Goal: Task Accomplishment & Management: Complete application form

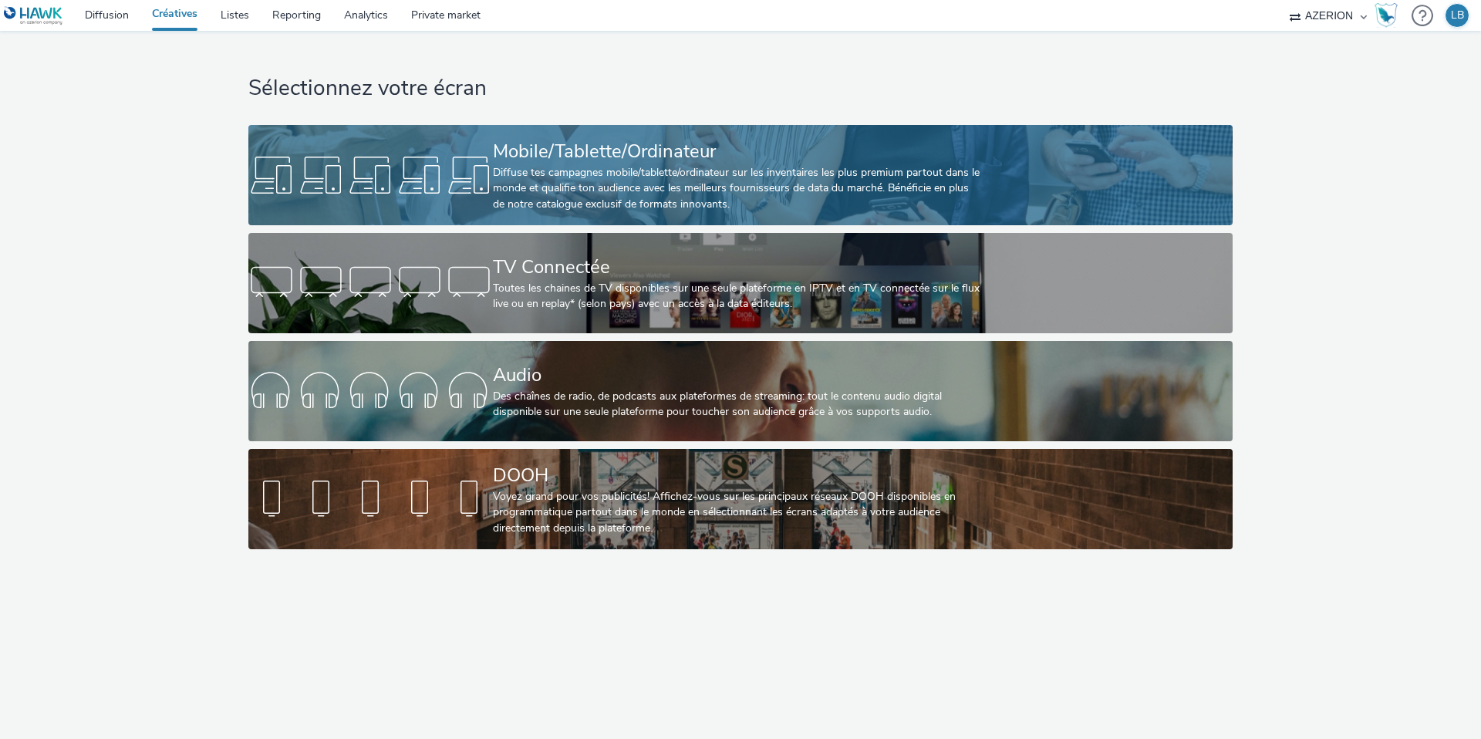
click at [509, 149] on div "Mobile/Tablette/Ordinateur" at bounding box center [737, 151] width 489 height 27
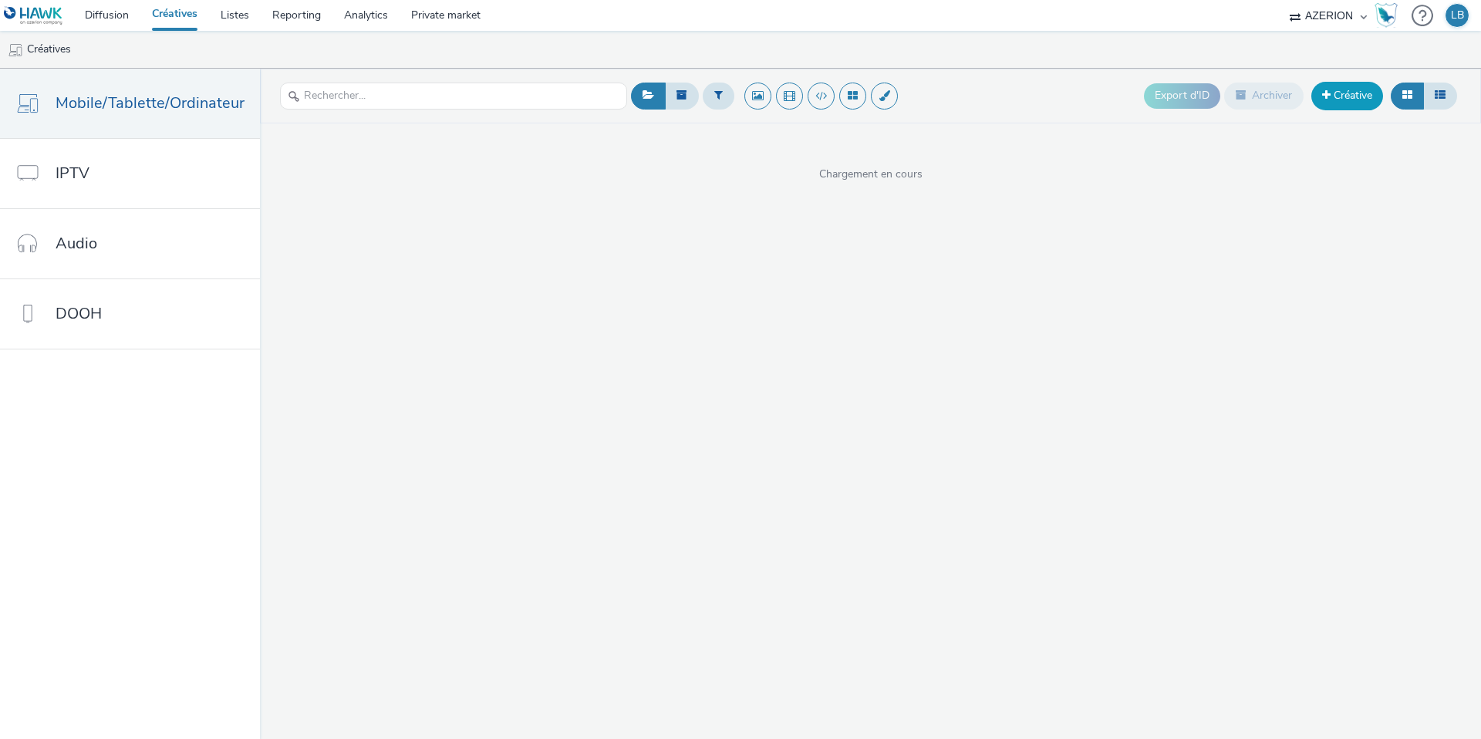
click at [1332, 95] on link "Créative" at bounding box center [1348, 96] width 72 height 28
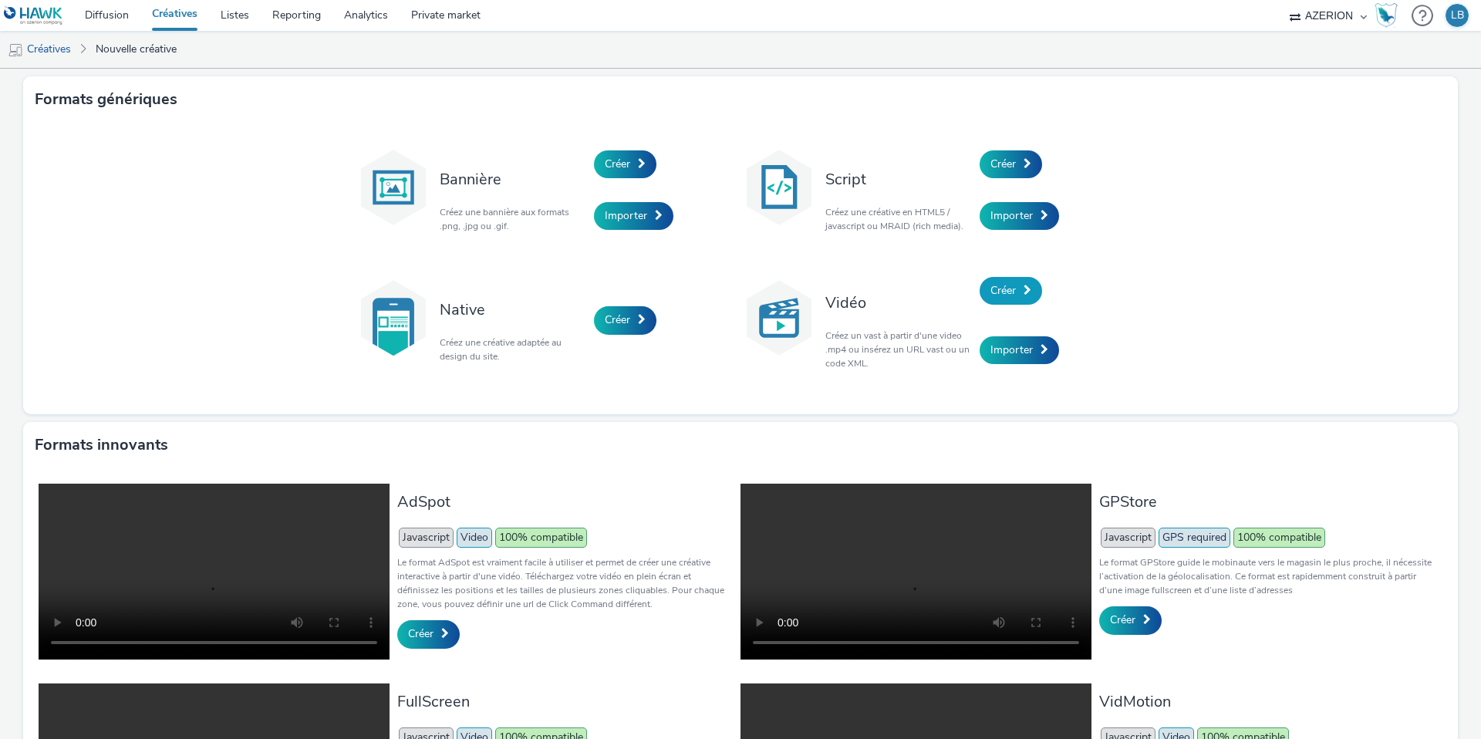
click at [1015, 292] on span "Créer" at bounding box center [1003, 290] width 25 height 15
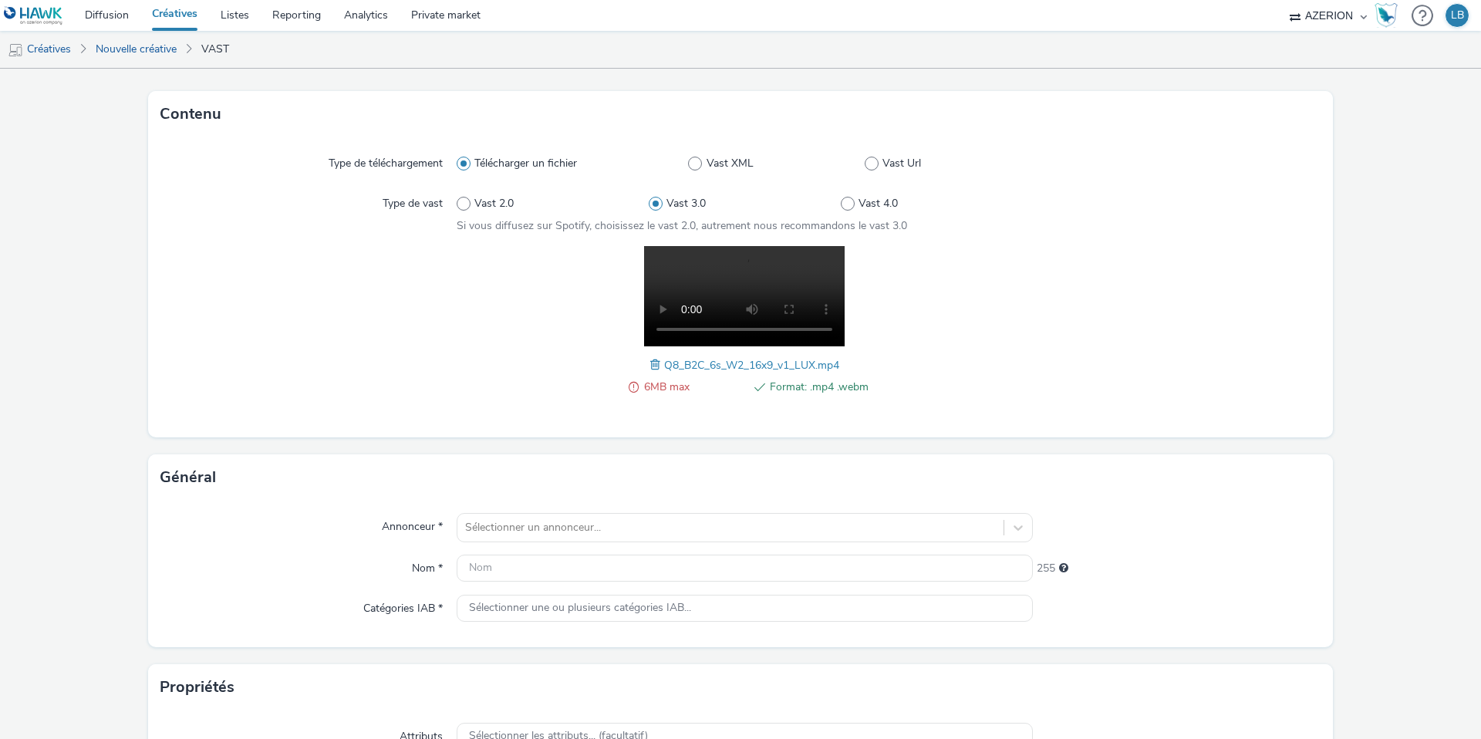
scroll to position [76, 0]
click at [651, 356] on span at bounding box center [657, 361] width 14 height 17
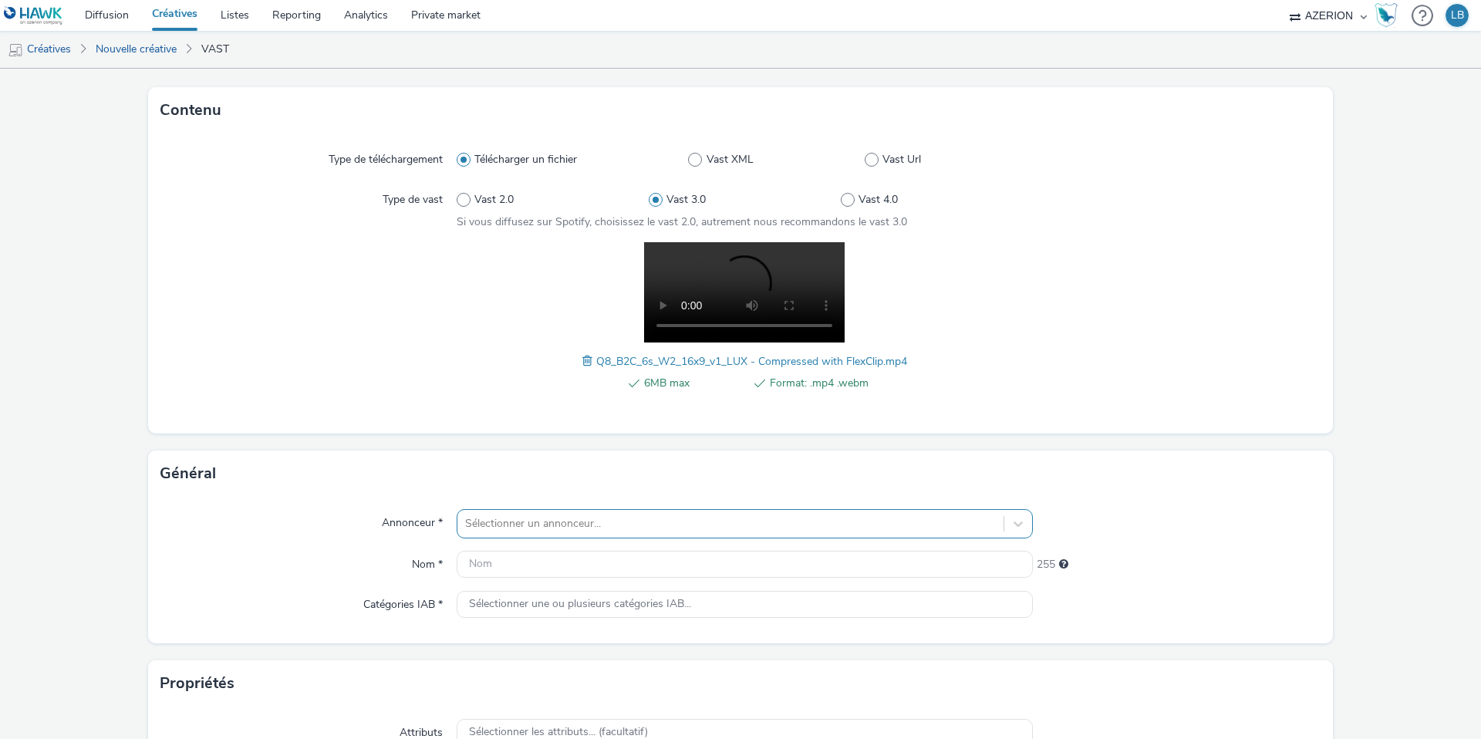
click at [596, 528] on div "Sélectionner un annonceur..." at bounding box center [745, 523] width 576 height 29
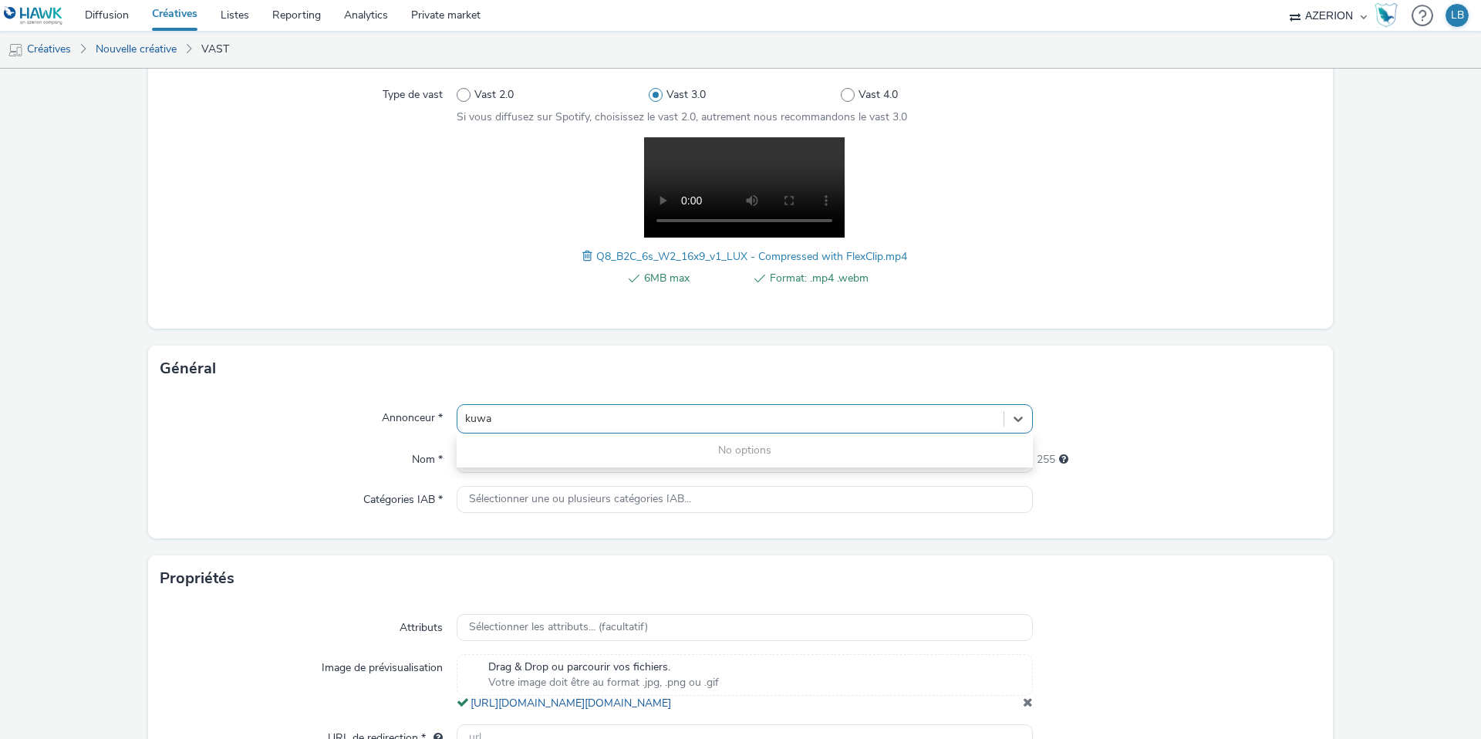
type input "kuwa"
click at [488, 244] on div "6MB max Format: .mp4 .webm Q8_B2C_6s_W2_16x9_v1_LUX - Compressed with FlexClip.…" at bounding box center [745, 220] width 576 height 166
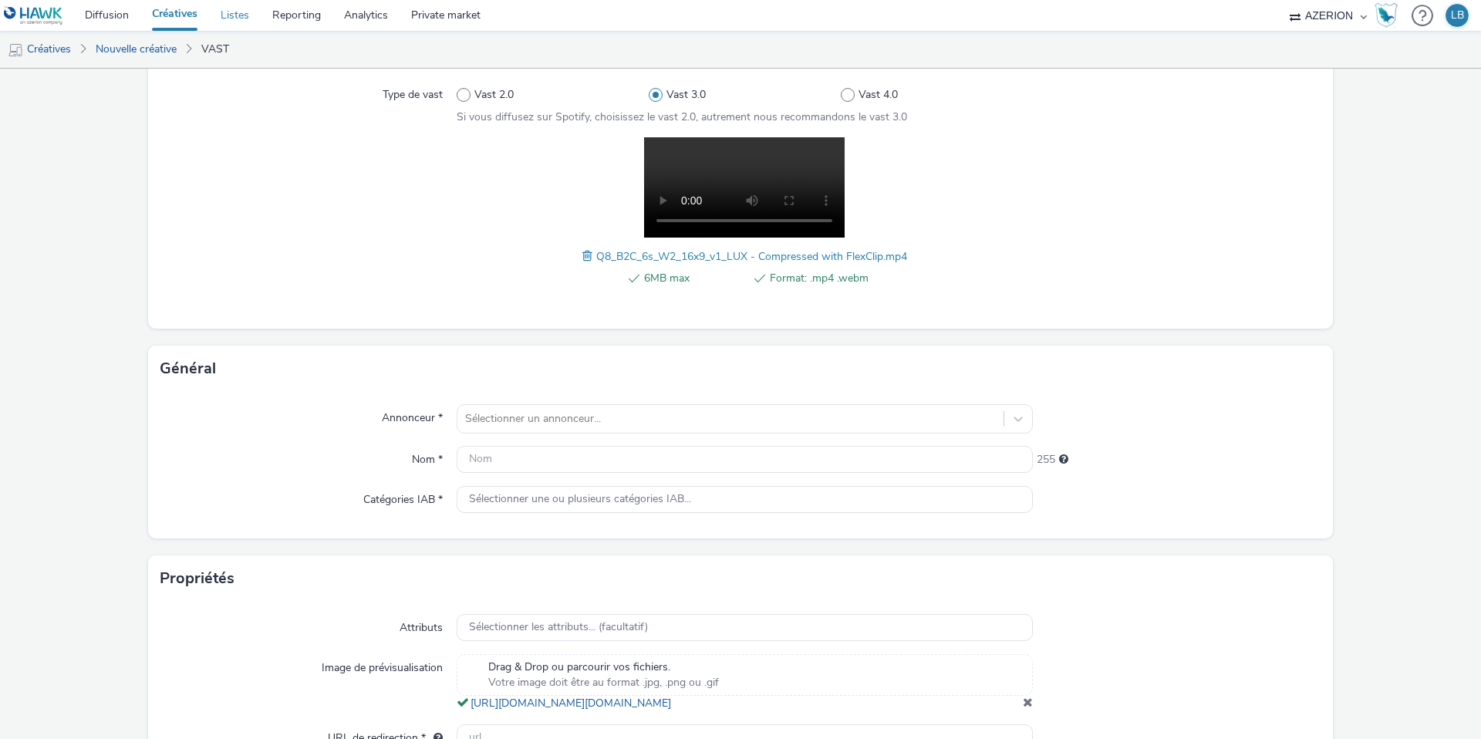
click at [248, 17] on link "Listes" at bounding box center [235, 15] width 52 height 31
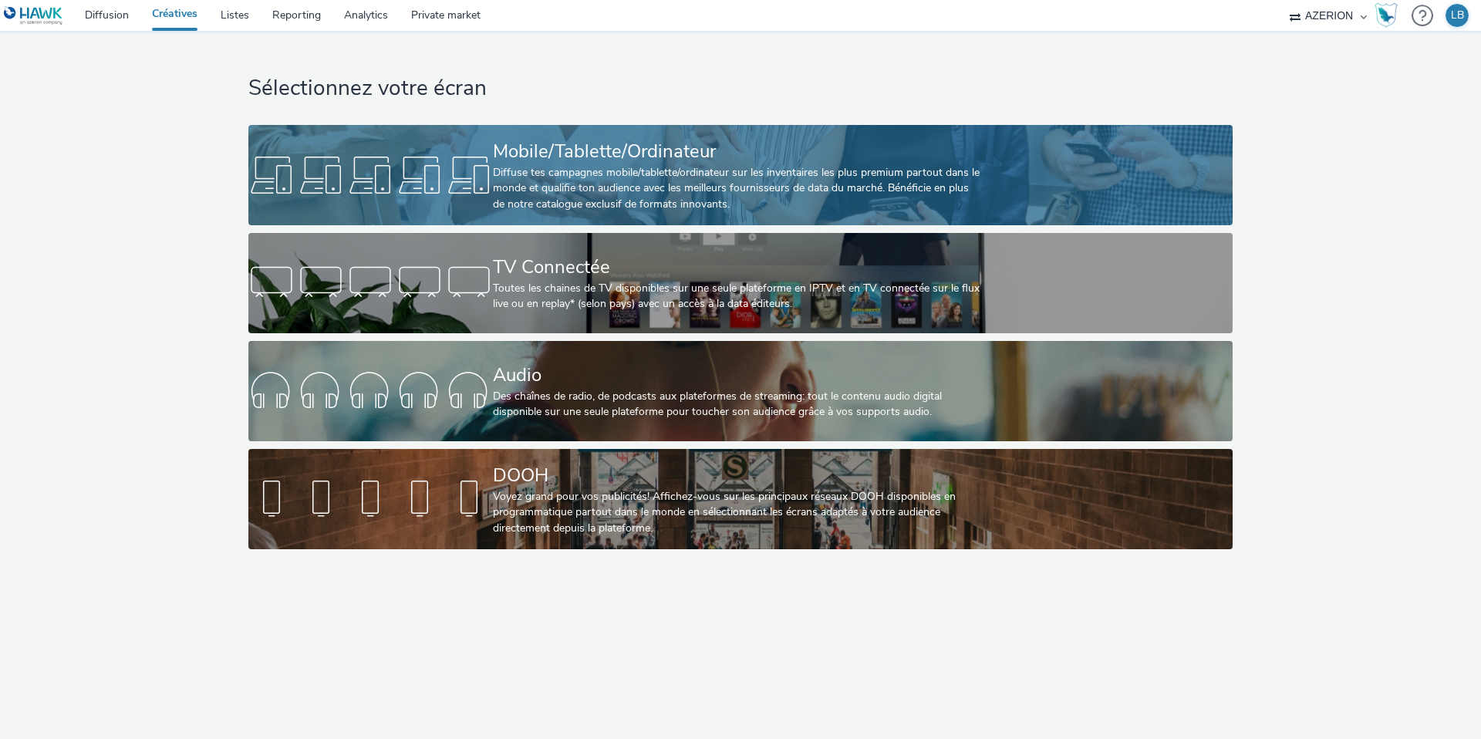
click at [390, 174] on div at bounding box center [370, 174] width 245 height 49
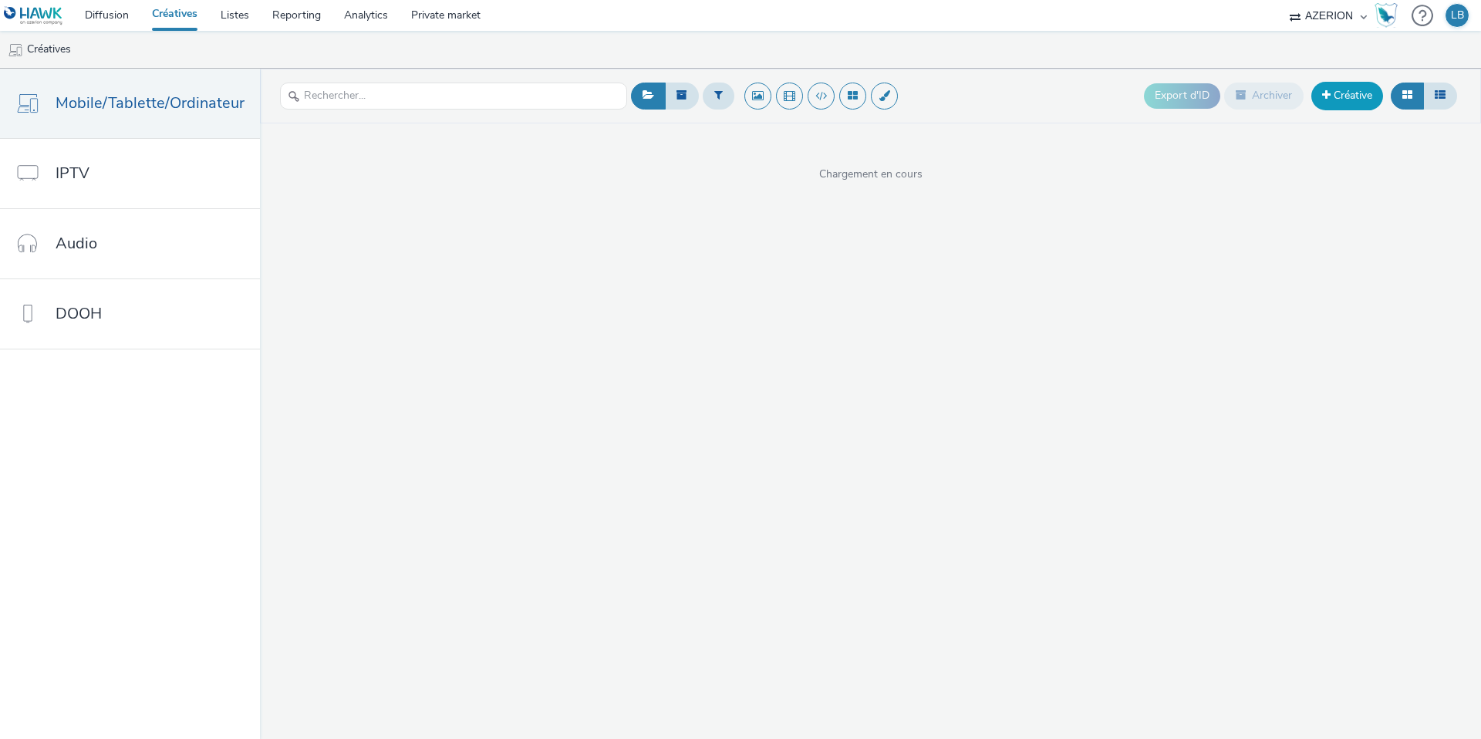
click at [1337, 104] on link "Créative" at bounding box center [1348, 96] width 72 height 28
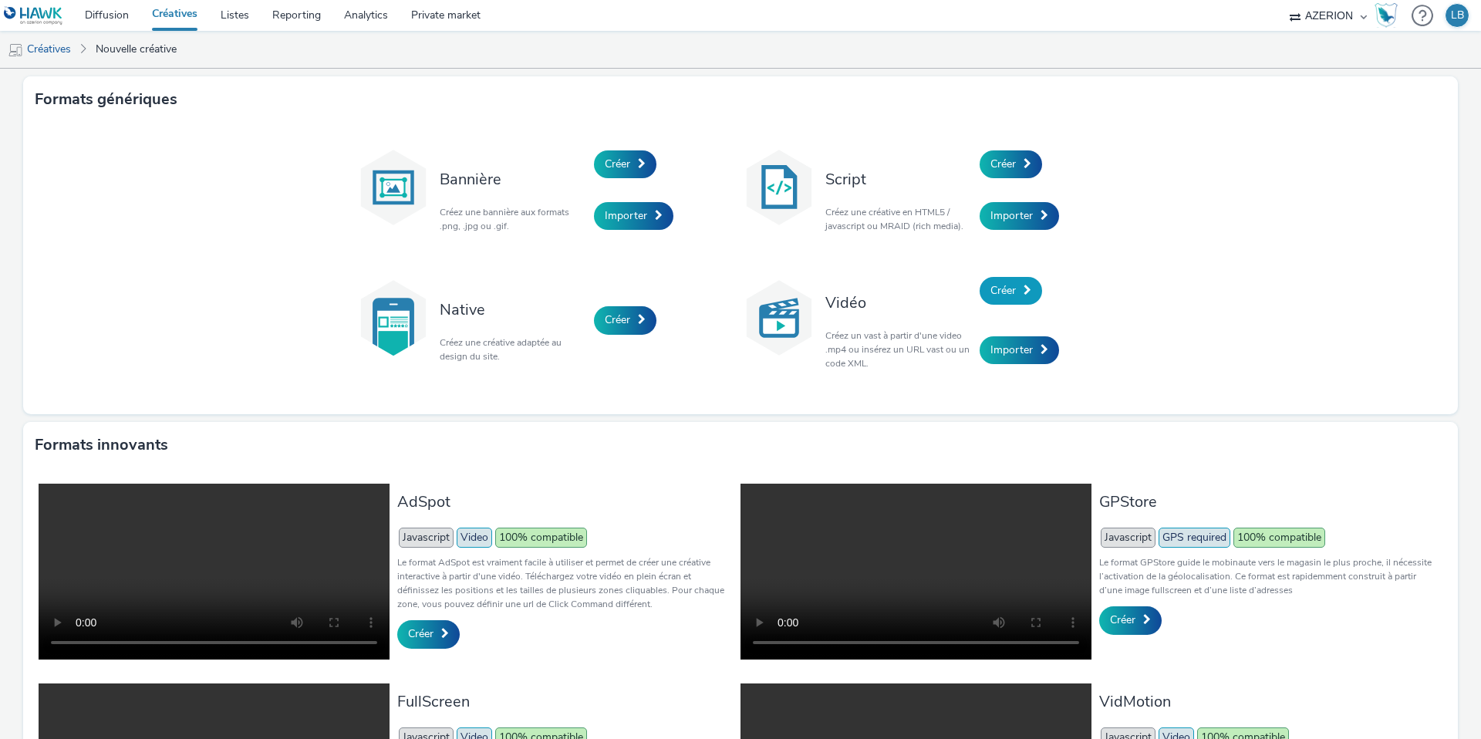
click at [1006, 292] on span "Créer" at bounding box center [1003, 290] width 25 height 15
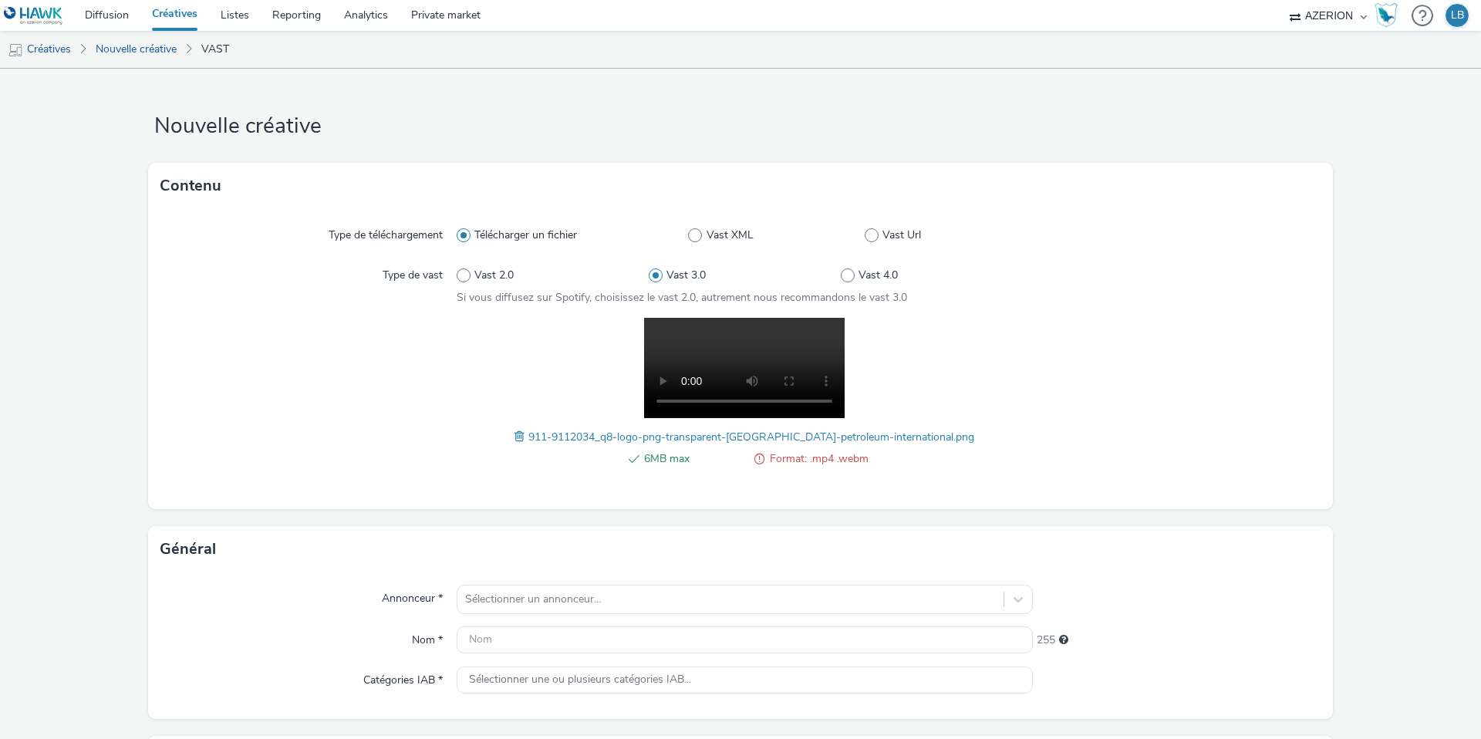
click at [529, 431] on span at bounding box center [522, 436] width 14 height 17
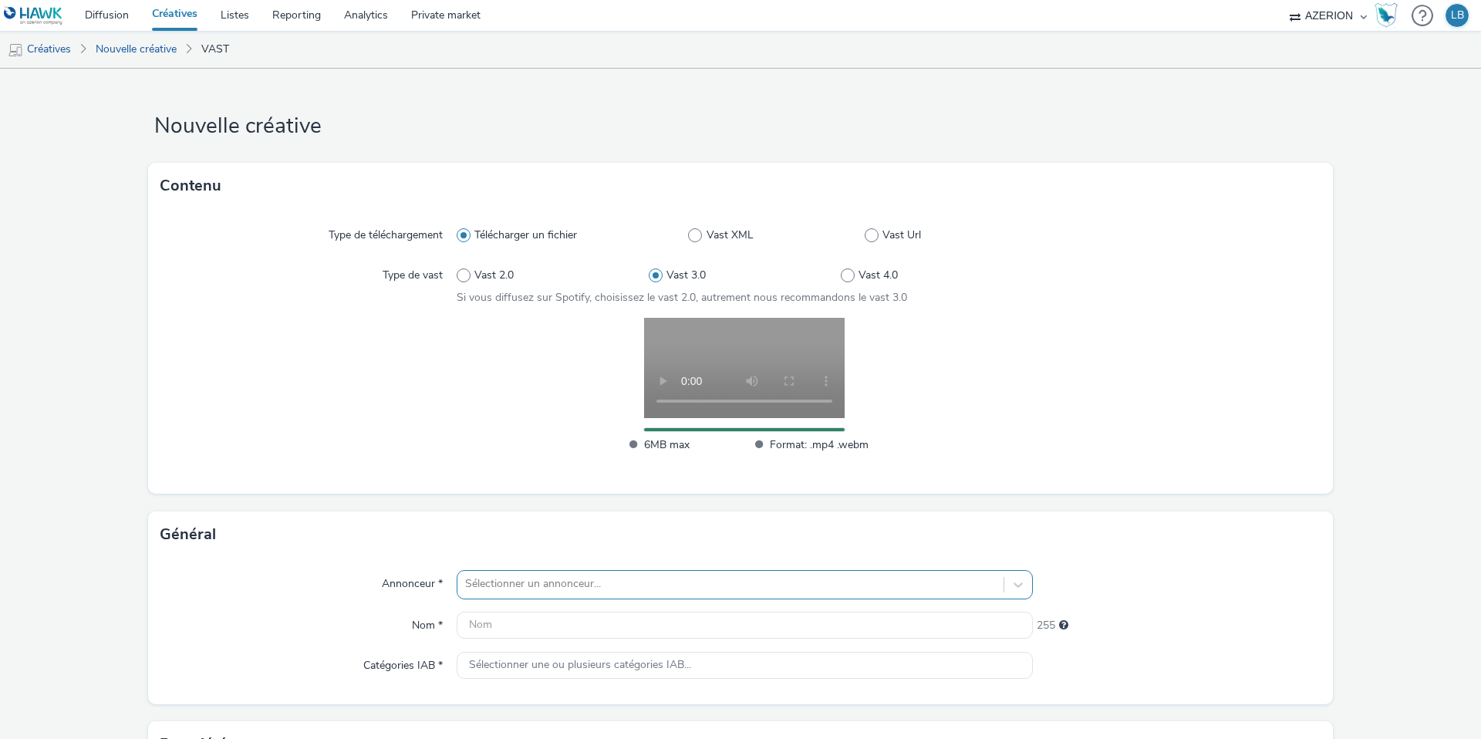
click at [509, 586] on div "Sélectionner un annonceur..." at bounding box center [745, 584] width 576 height 29
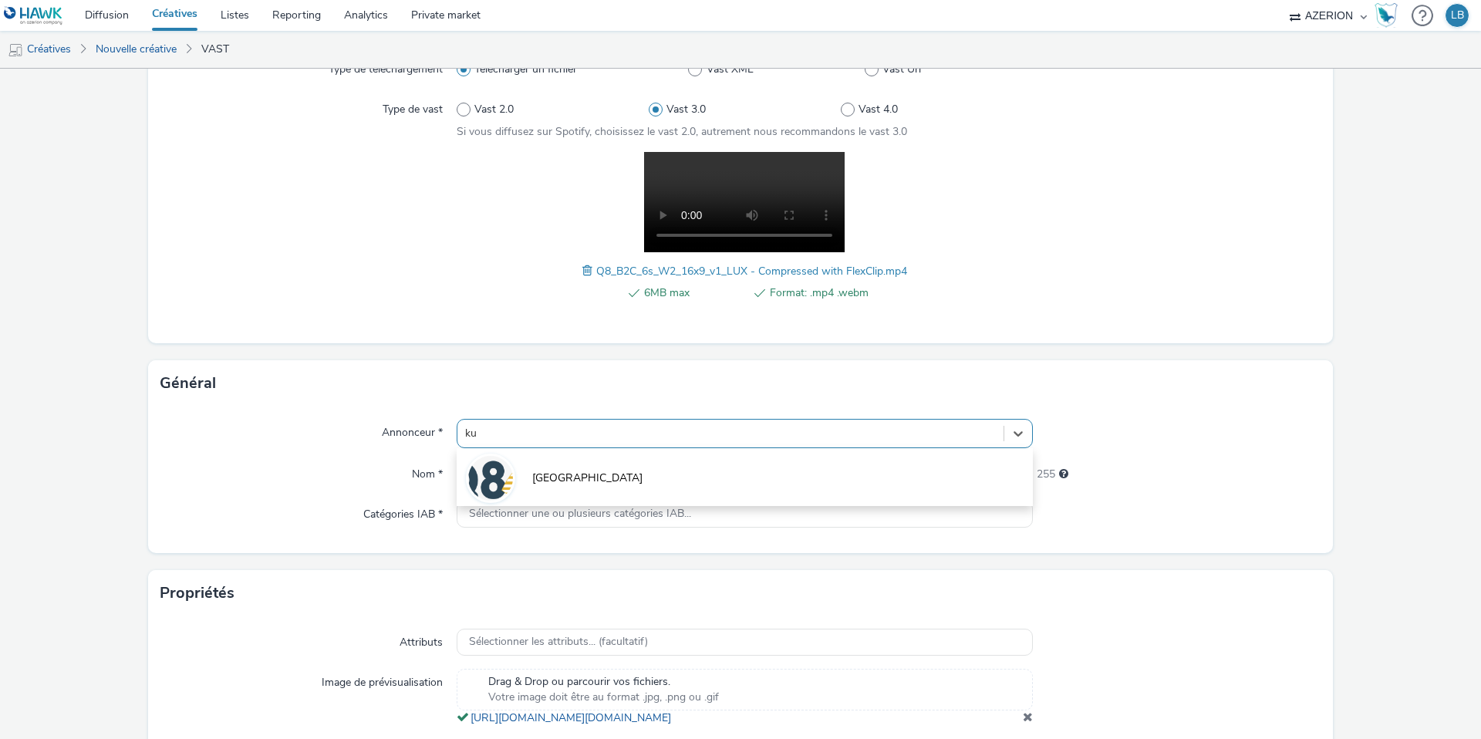
type input "kuw"
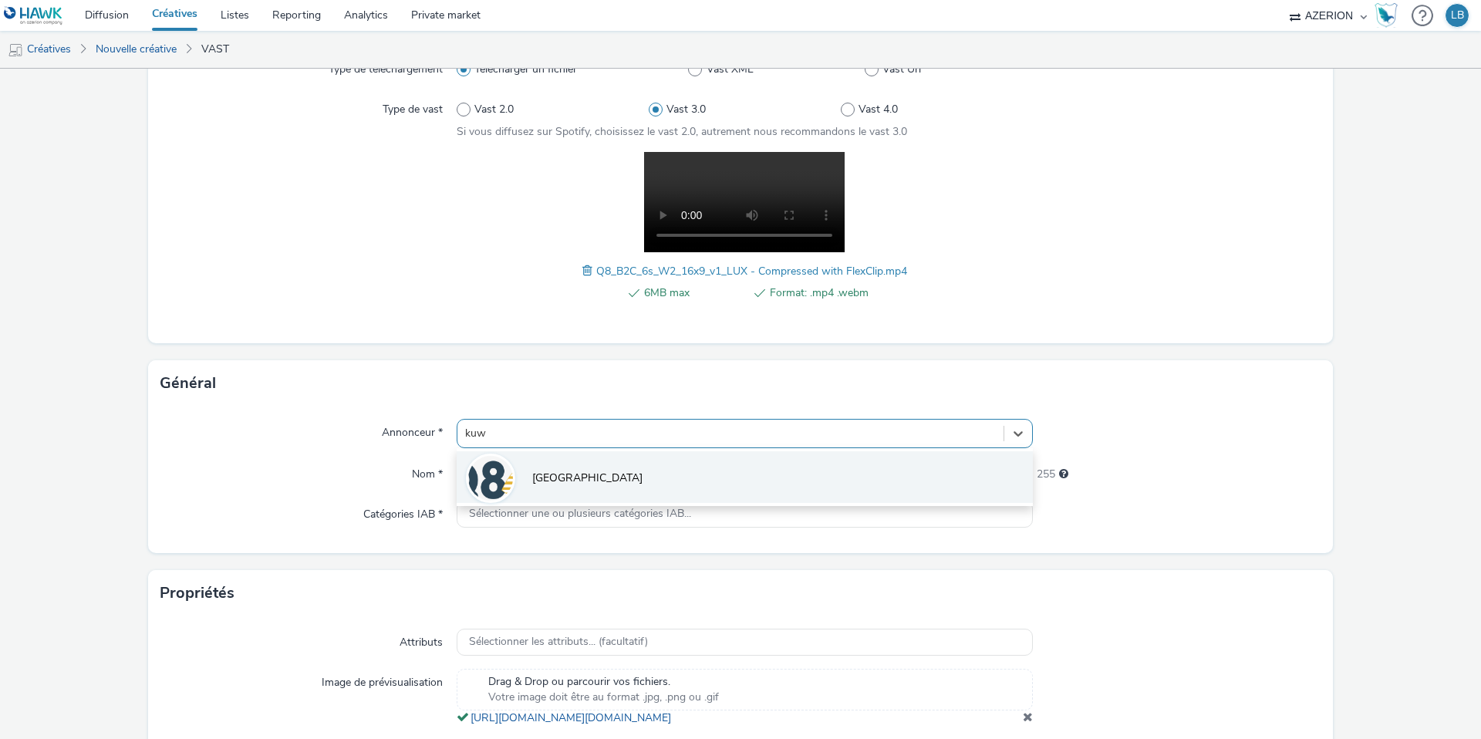
click at [552, 472] on span "[GEOGRAPHIC_DATA]" at bounding box center [587, 478] width 110 height 15
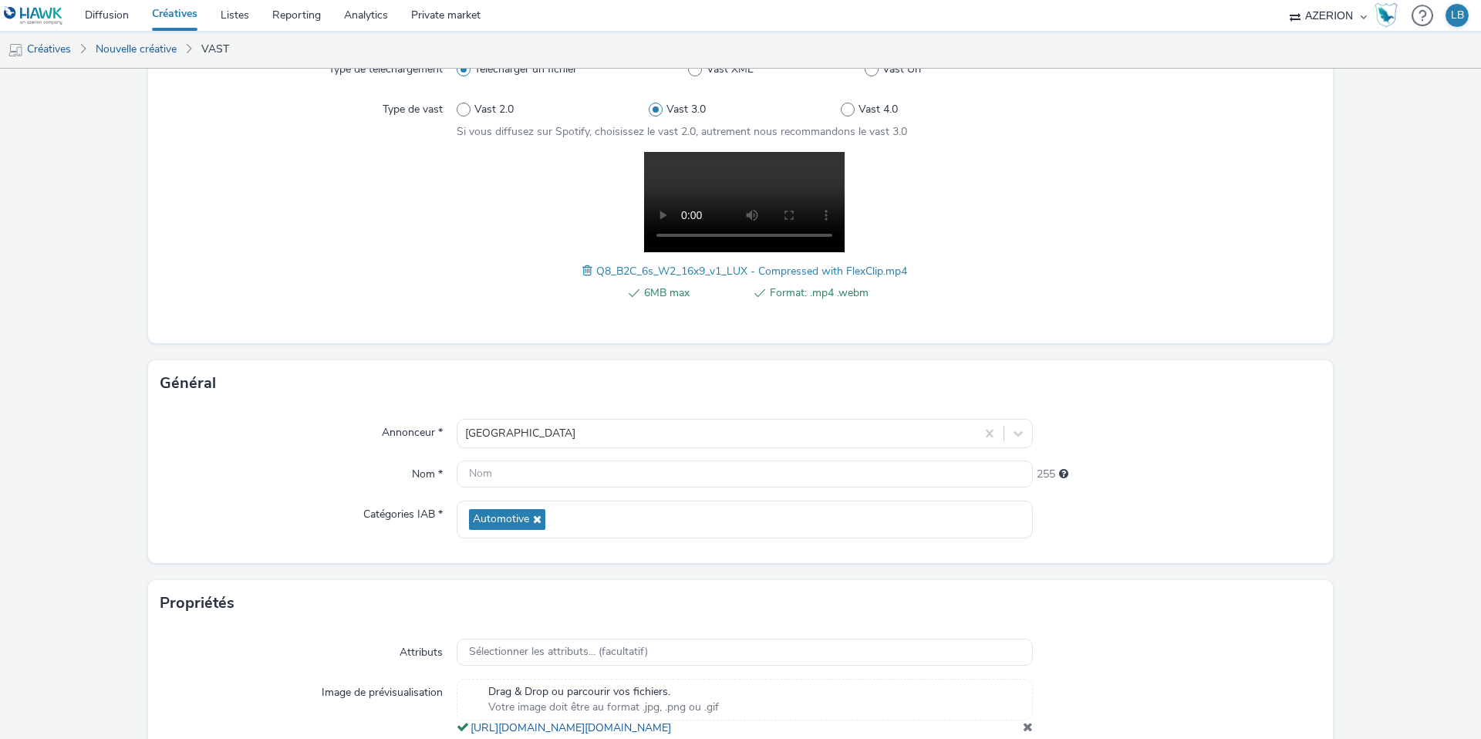
scroll to position [235, 0]
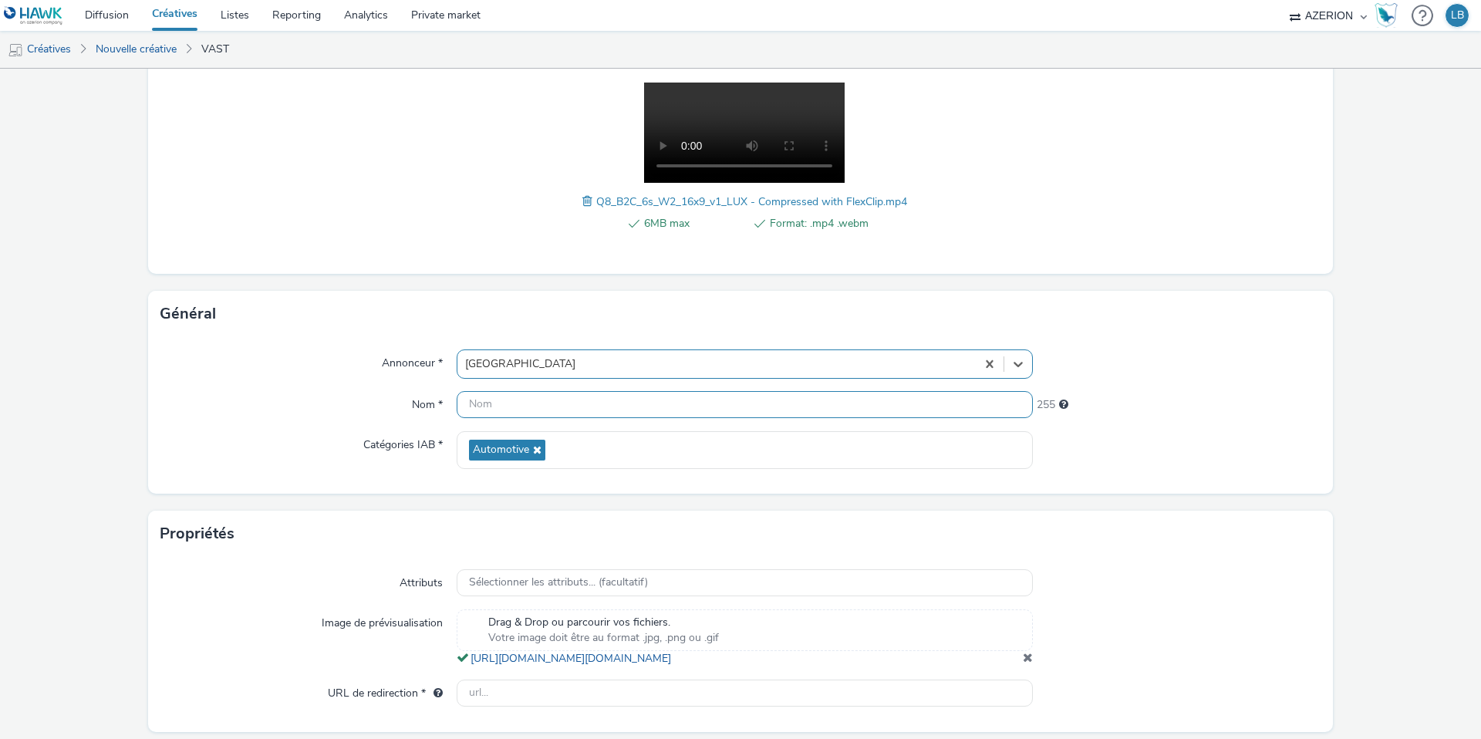
click at [510, 404] on input "text" at bounding box center [745, 404] width 576 height 27
drag, startPoint x: 535, startPoint y: 403, endPoint x: 509, endPoint y: 402, distance: 25.5
click at [509, 402] on input "Kuwait_Vidéo_V1_Sept25" at bounding box center [745, 404] width 576 height 27
type input "Kuwait_OLV_V1_Sept25"
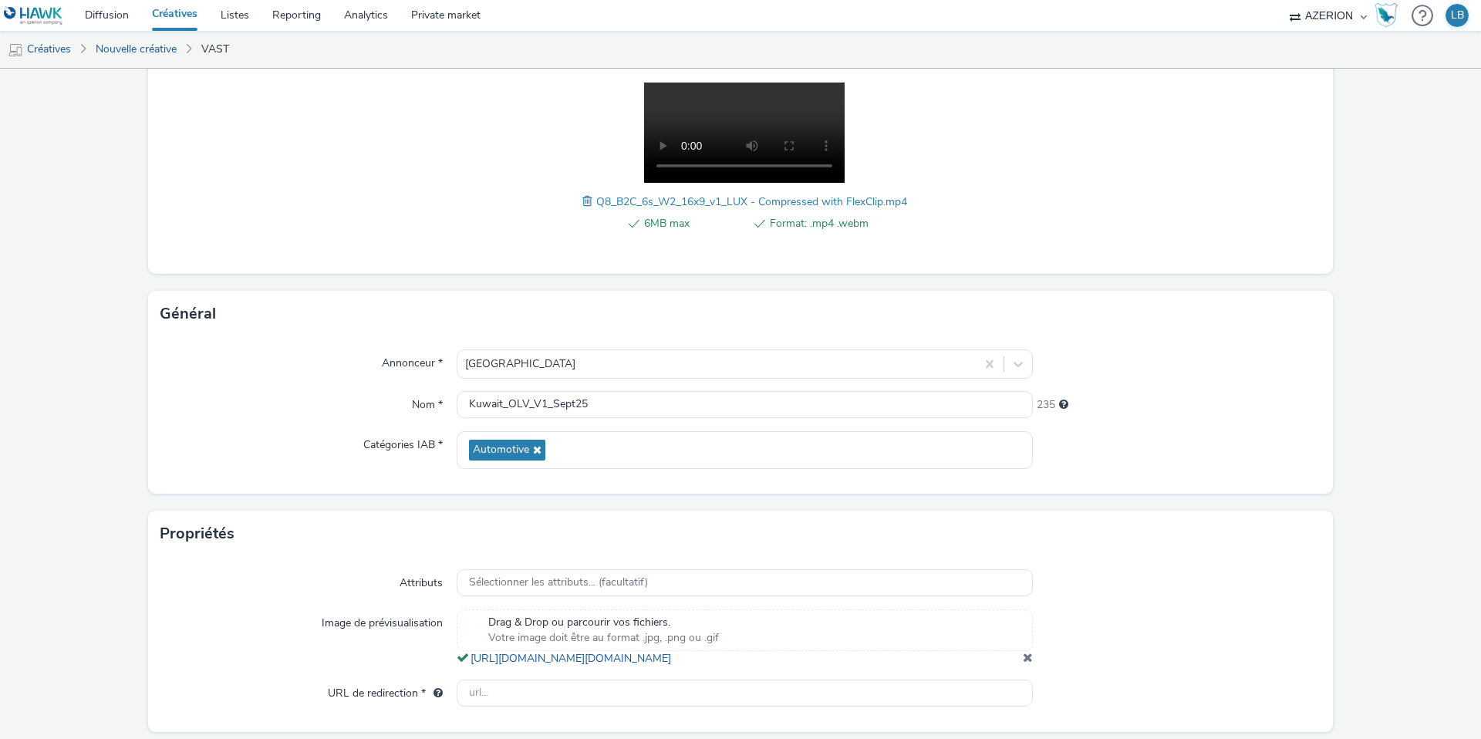
click at [336, 398] on div "Nom *" at bounding box center [308, 405] width 296 height 28
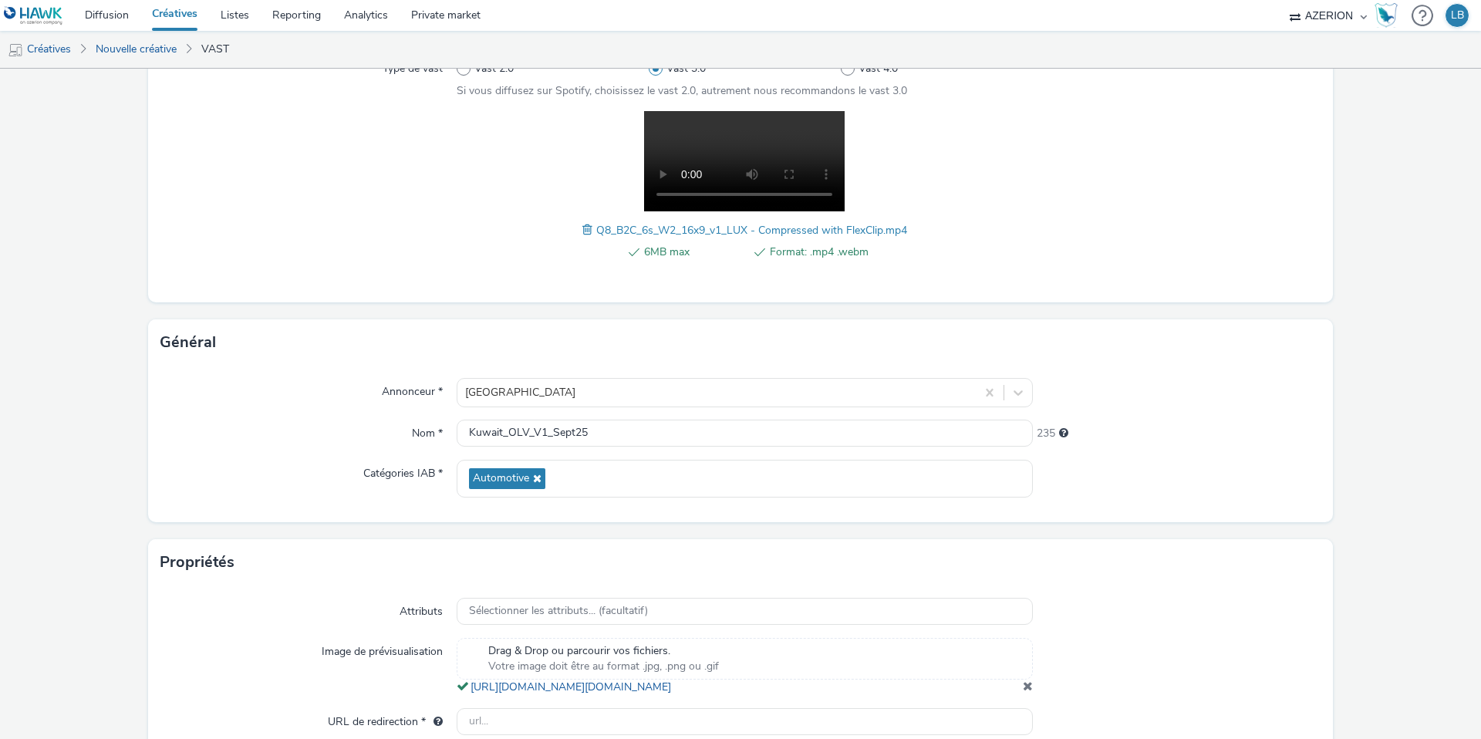
scroll to position [300, 0]
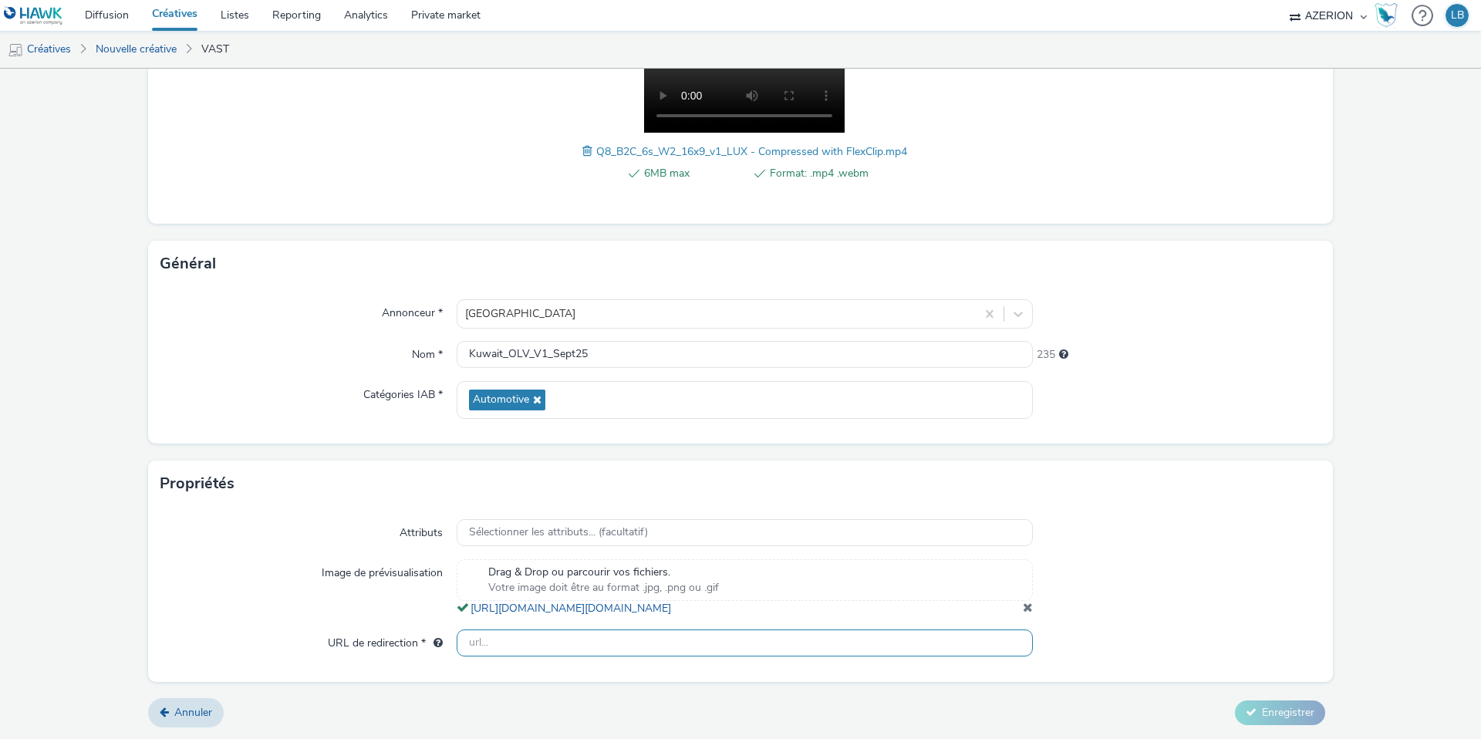
click at [506, 647] on input "text" at bounding box center [745, 643] width 576 height 27
paste input "[URL][DOMAIN_NAME]"
type input "[URL][DOMAIN_NAME]"
click at [382, 604] on div "Image de prévisualisation" at bounding box center [308, 587] width 296 height 57
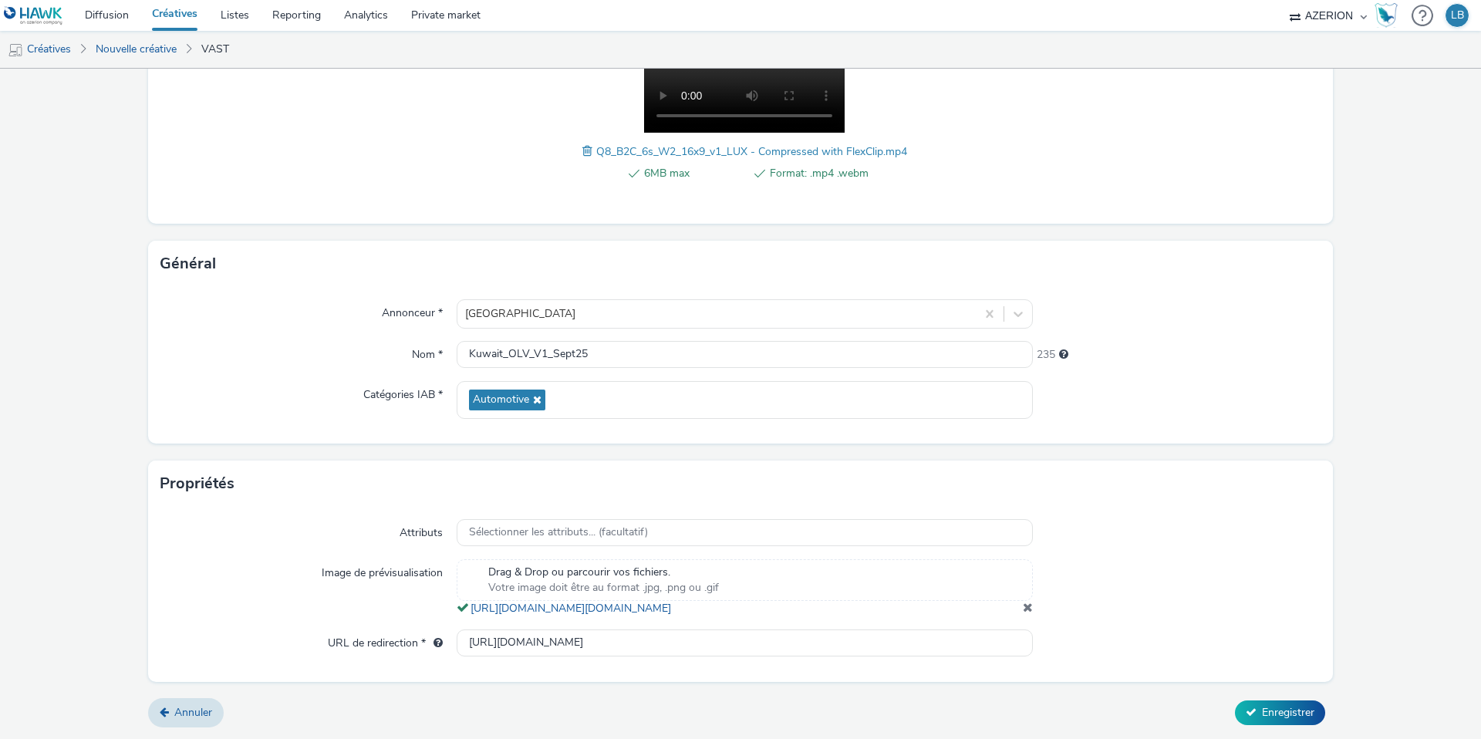
scroll to position [0, 0]
click at [1261, 713] on button "Enregistrer" at bounding box center [1280, 713] width 90 height 25
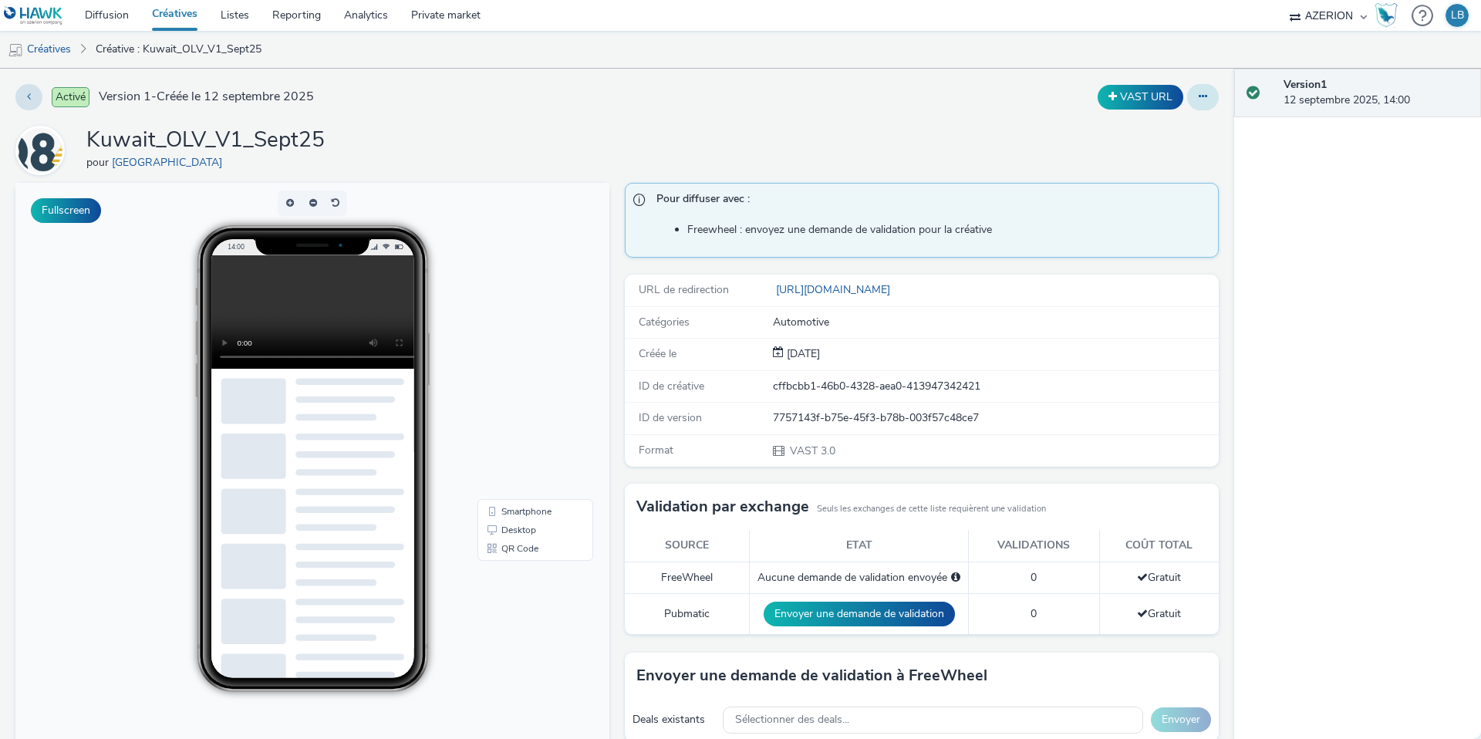
click at [1211, 100] on button at bounding box center [1203, 97] width 32 height 26
click at [1160, 159] on link "Dupliquer" at bounding box center [1161, 159] width 116 height 31
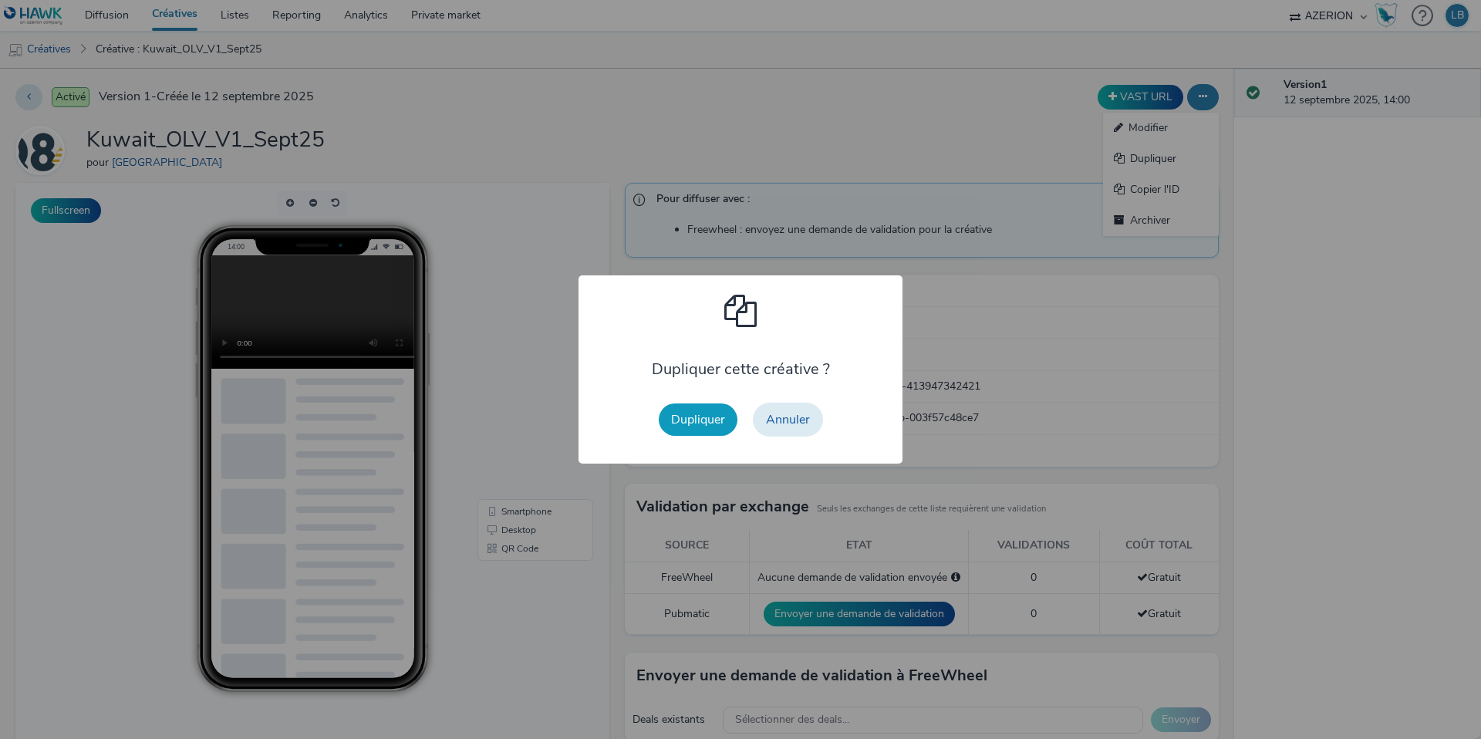
click at [698, 420] on button "Dupliquer" at bounding box center [698, 420] width 79 height 32
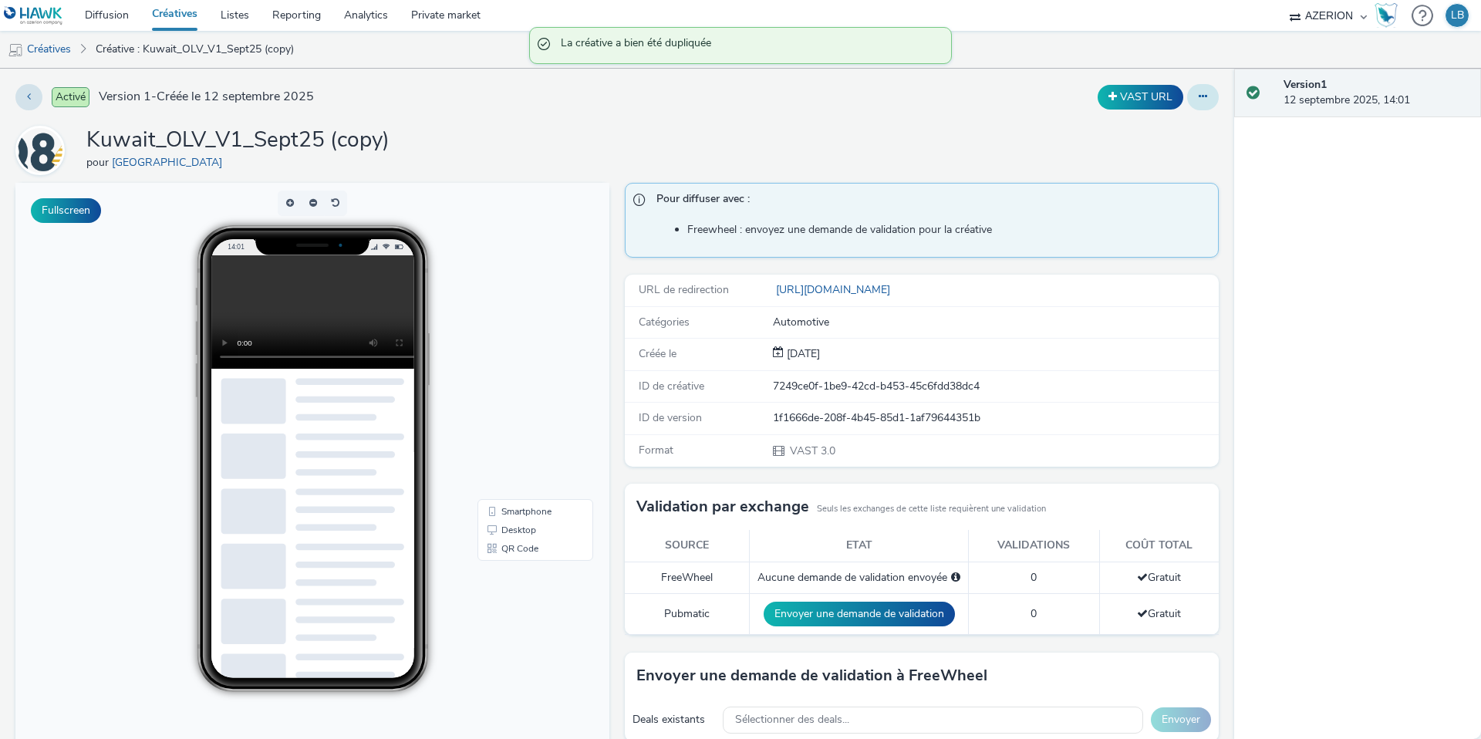
click at [1203, 97] on icon at bounding box center [1203, 96] width 8 height 11
click at [1168, 124] on link "Modifier" at bounding box center [1161, 128] width 116 height 31
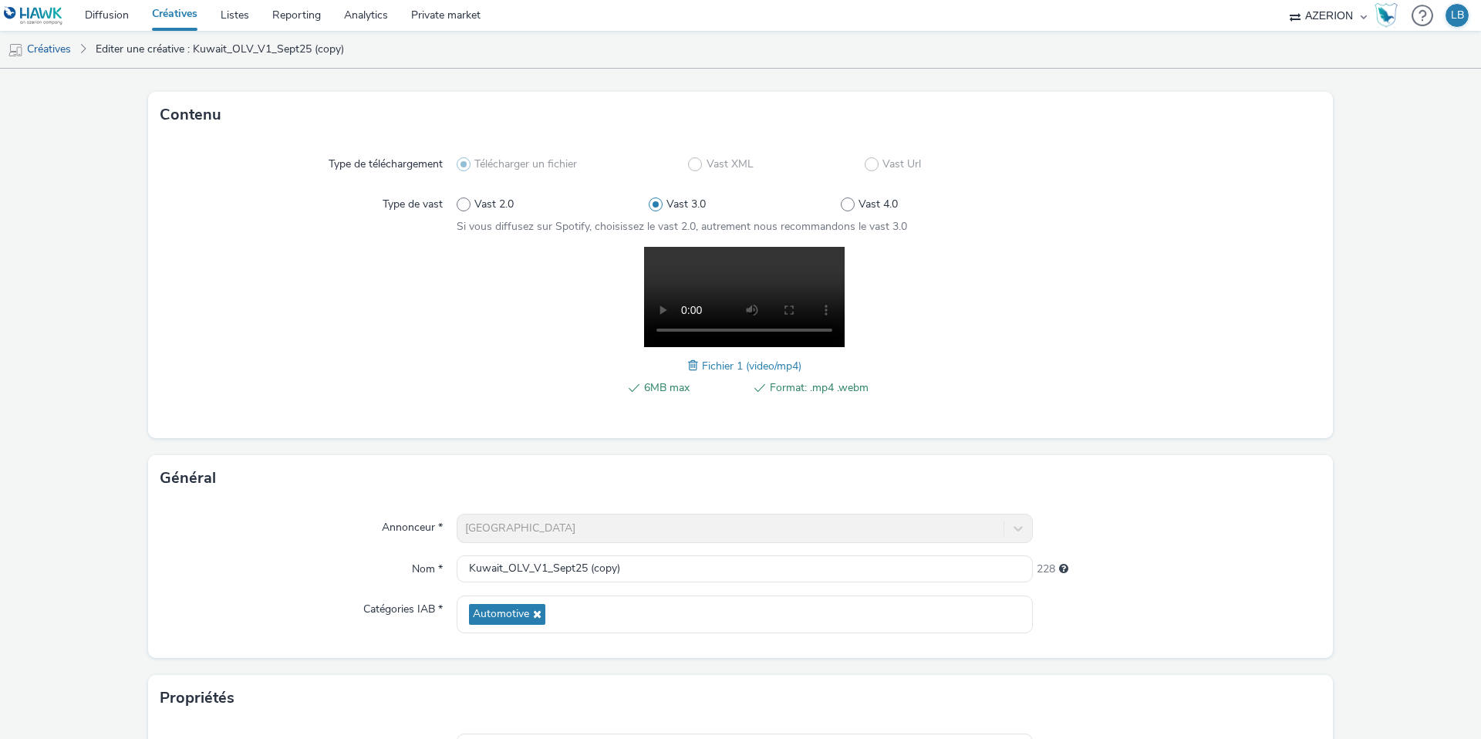
scroll to position [93, 0]
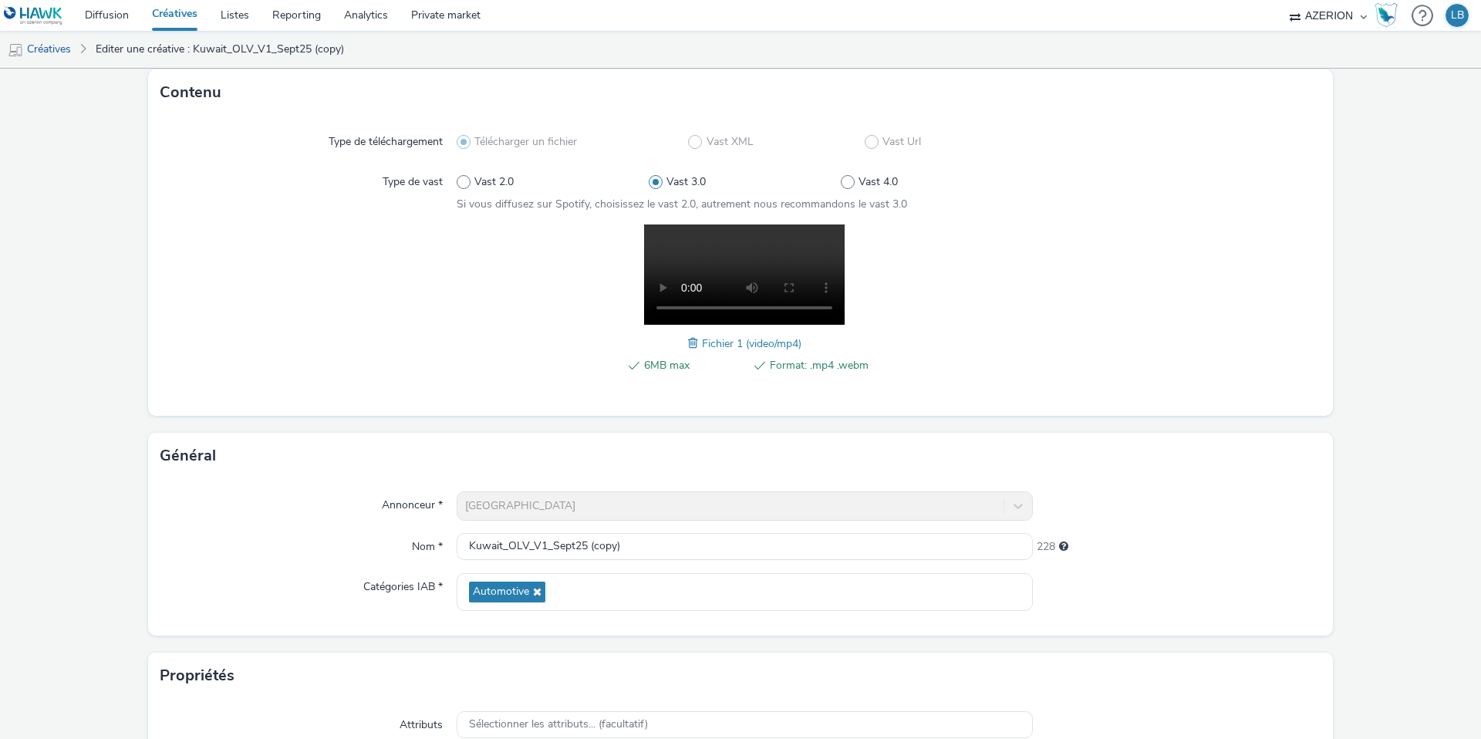
click at [692, 343] on span at bounding box center [695, 343] width 14 height 17
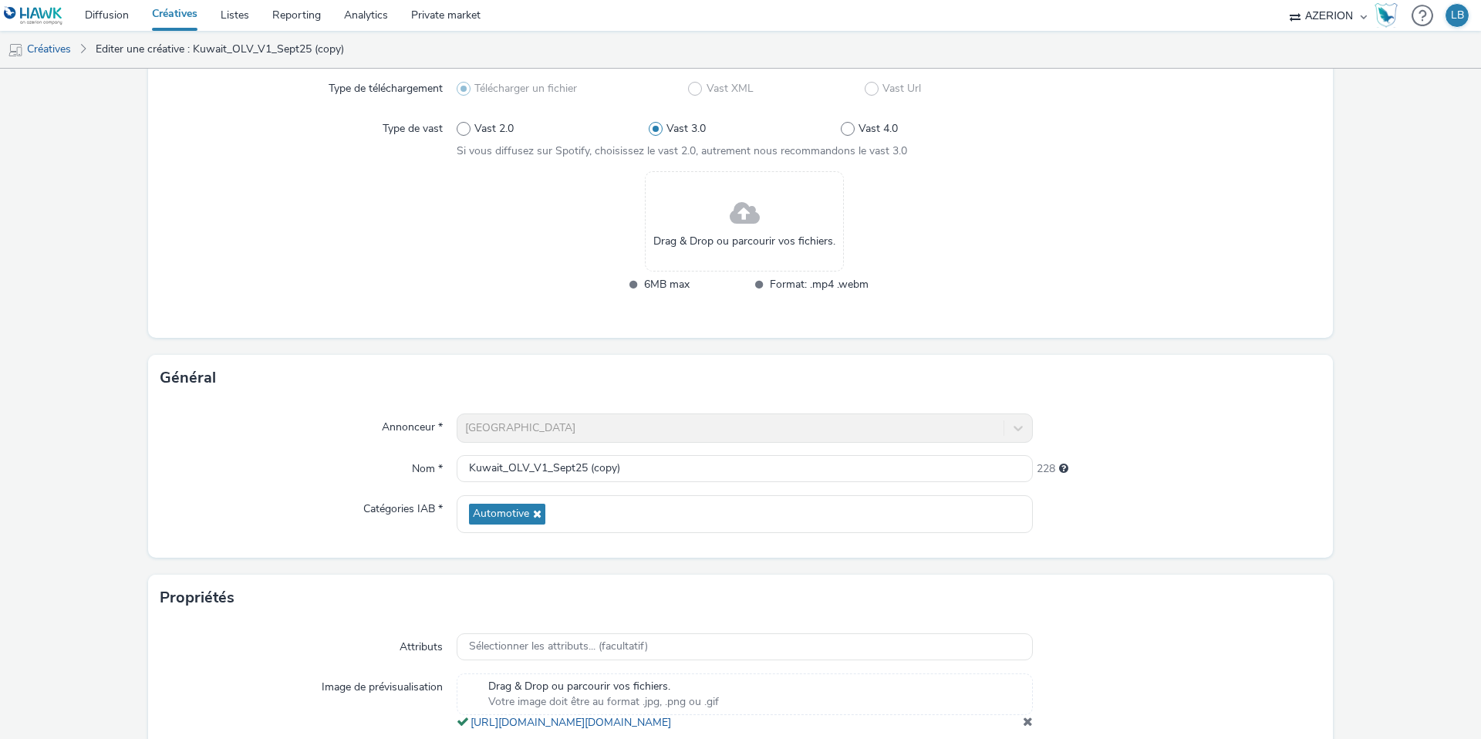
scroll to position [156, 0]
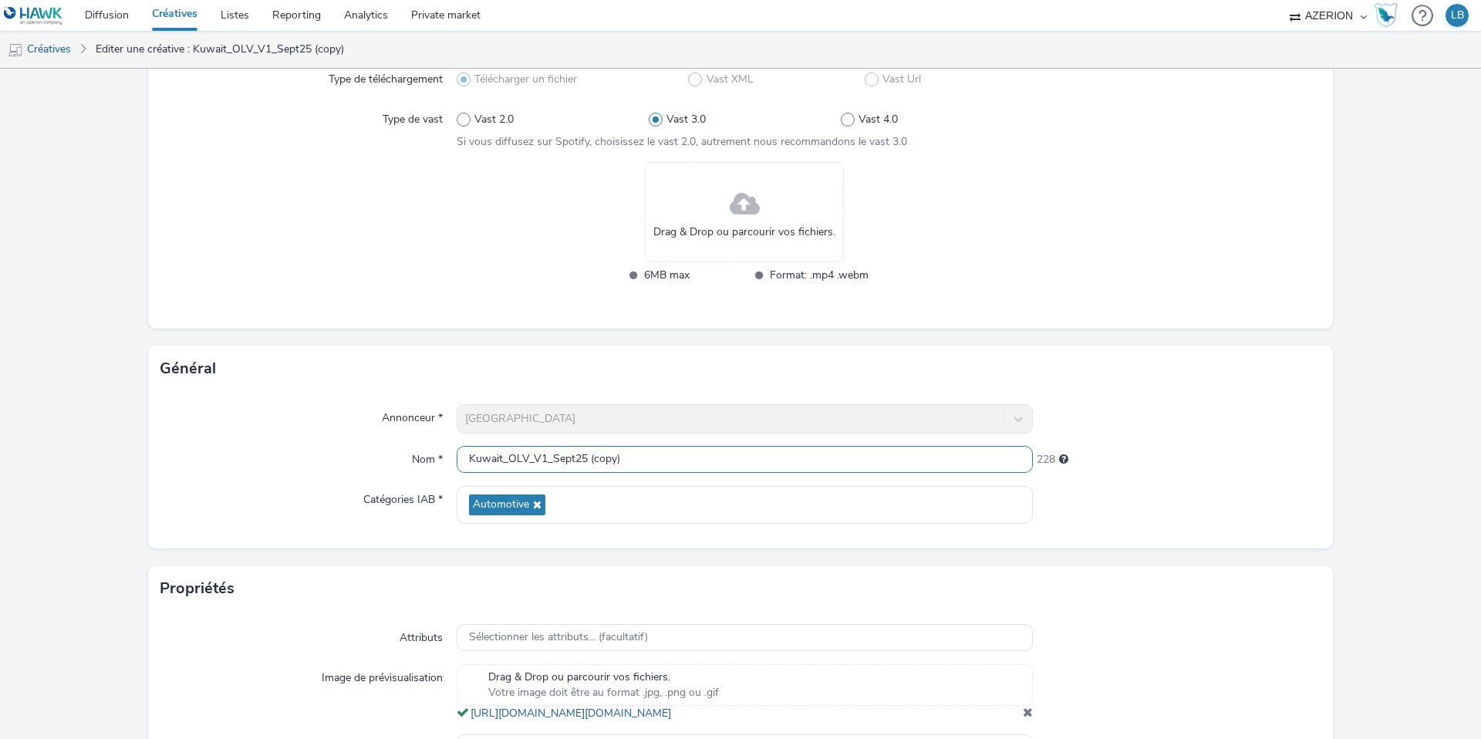
click at [545, 458] on input "Kuwait_OLV_V1_Sept25 (copy)" at bounding box center [745, 459] width 576 height 27
drag, startPoint x: 586, startPoint y: 458, endPoint x: 792, endPoint y: 465, distance: 206.1
click at [792, 465] on input "Kuwait_OLV_V2_Sept25 (copy)" at bounding box center [745, 459] width 576 height 27
type input "Kuwait_OLV_V2_Sept25"
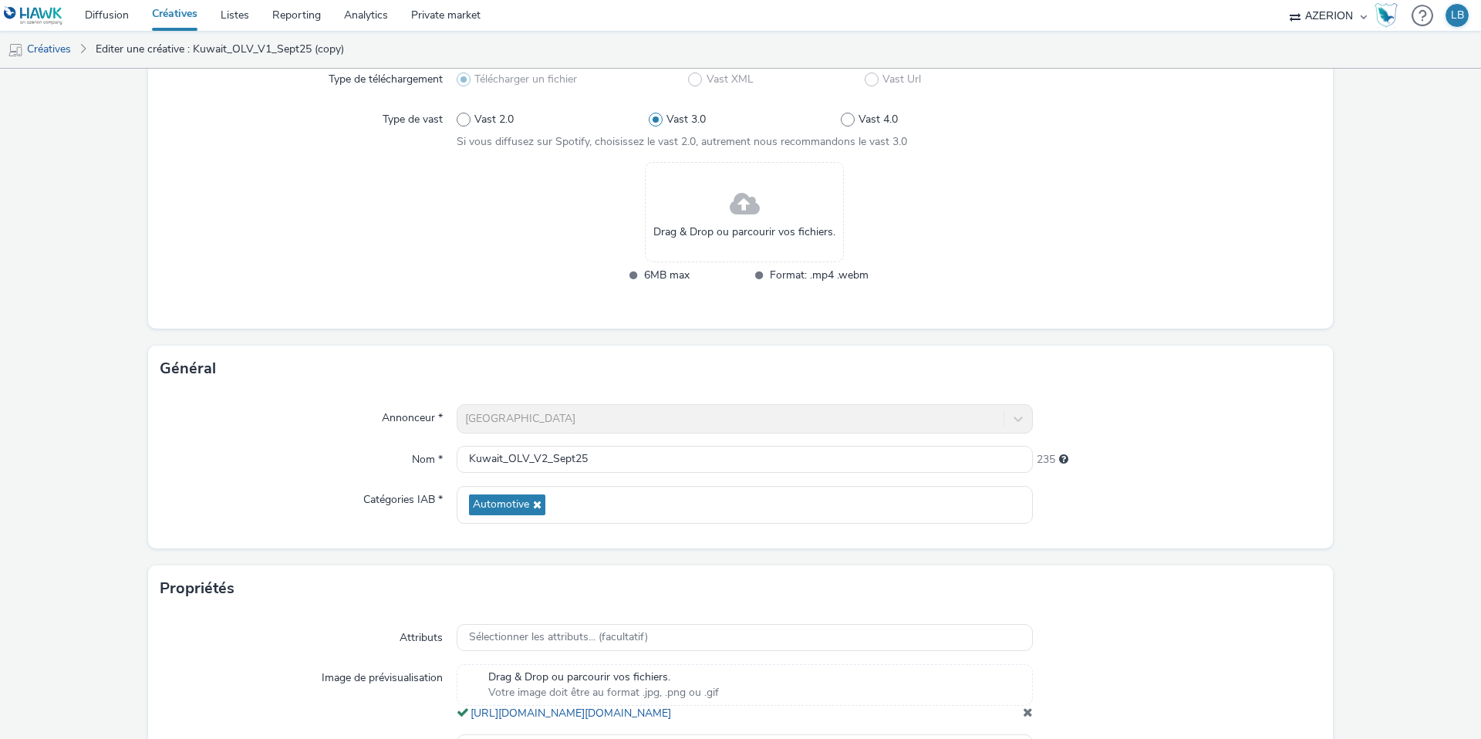
click at [328, 428] on div "Annonceur *" at bounding box center [308, 418] width 296 height 29
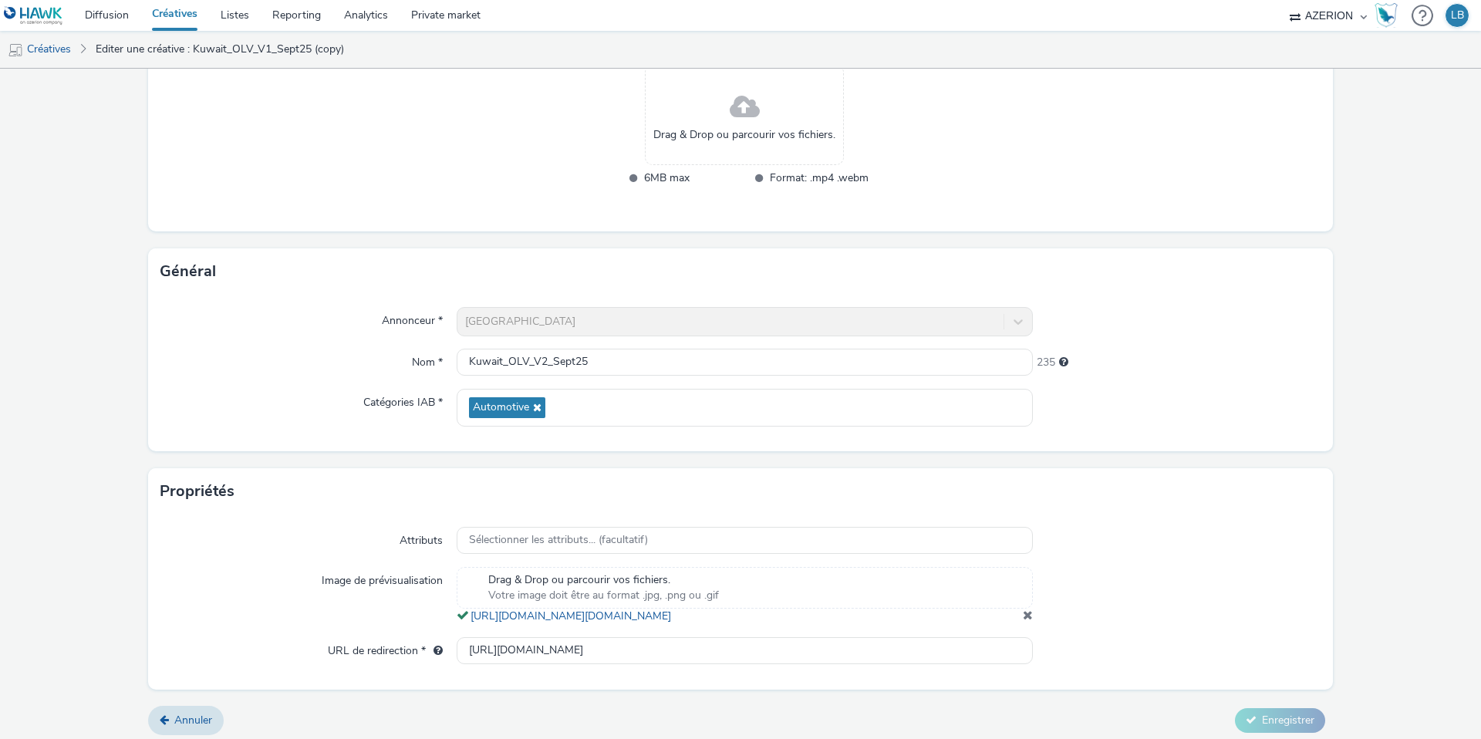
scroll to position [276, 0]
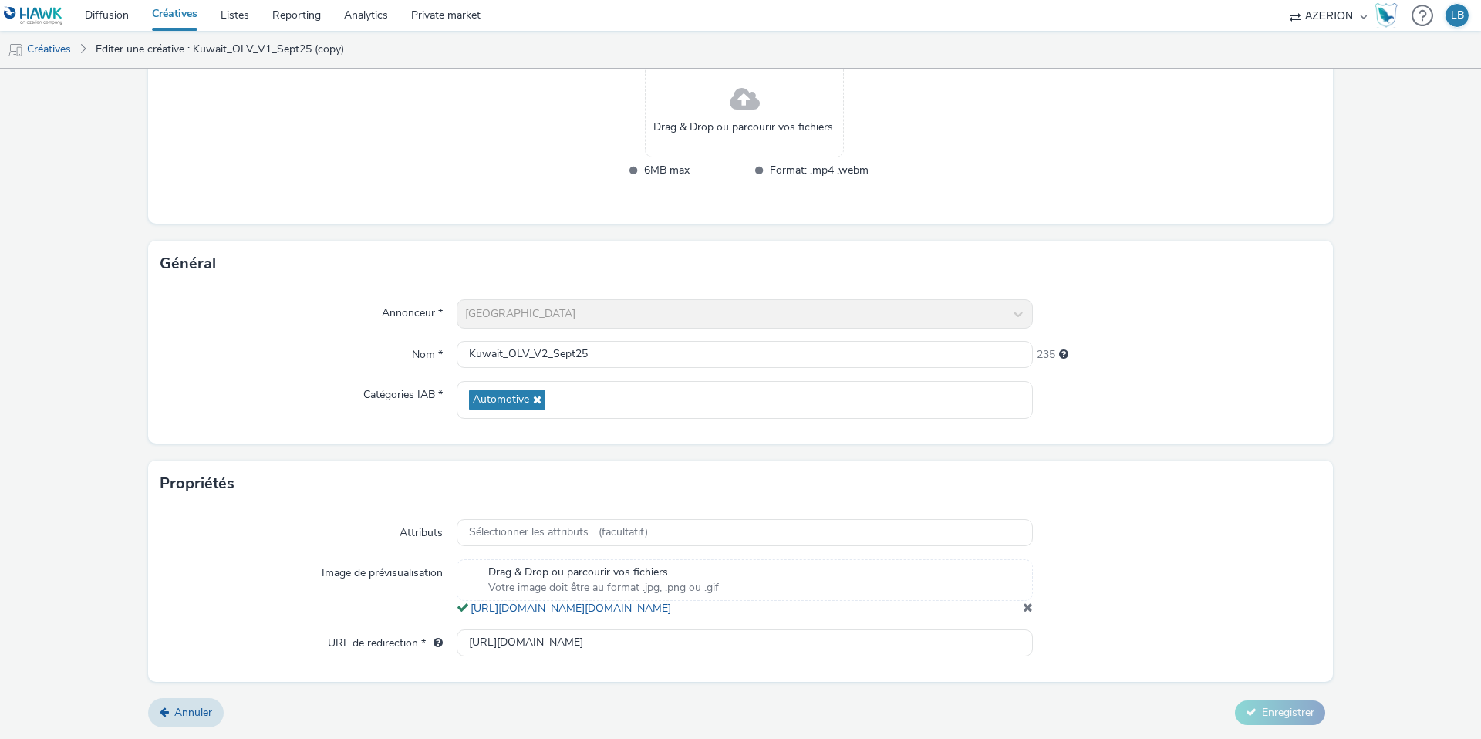
click at [1026, 606] on span at bounding box center [1028, 607] width 10 height 12
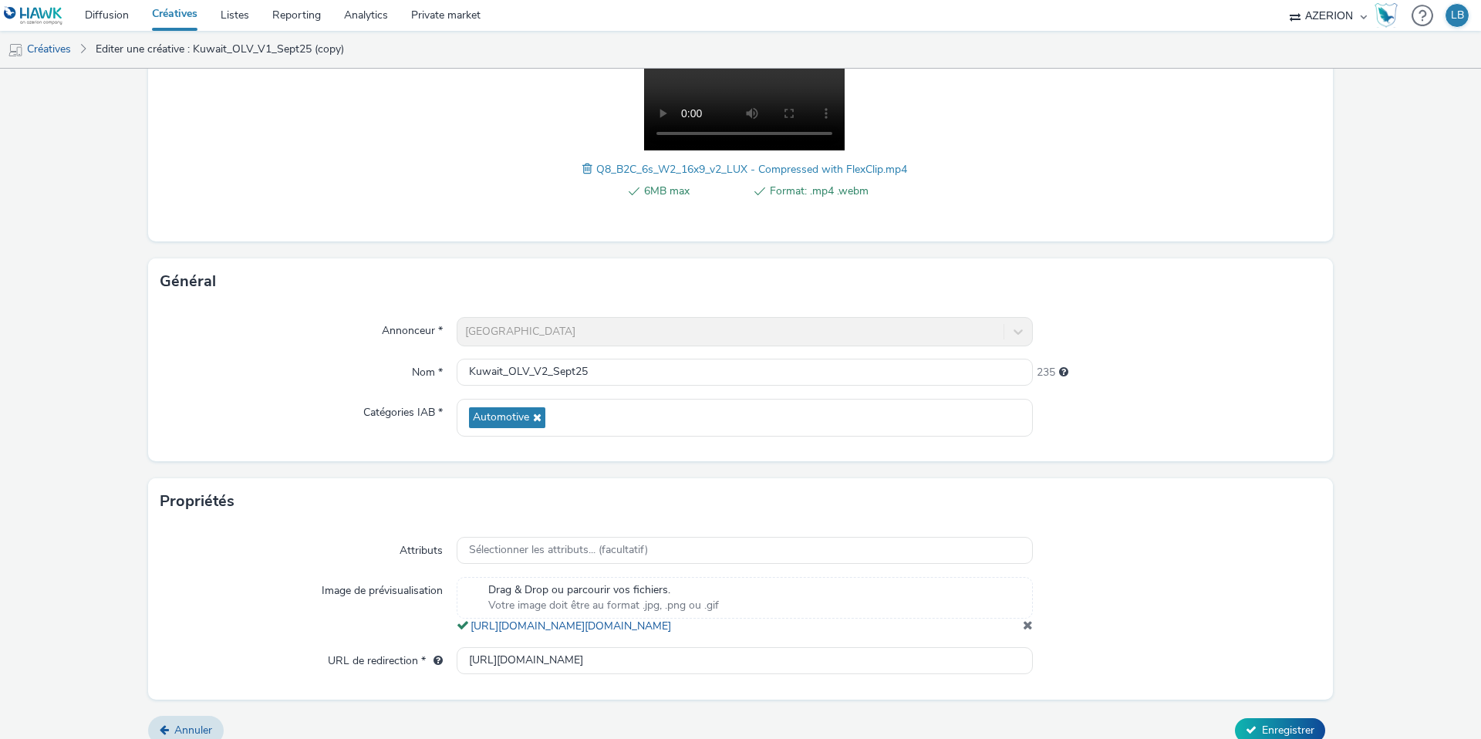
scroll to position [300, 0]
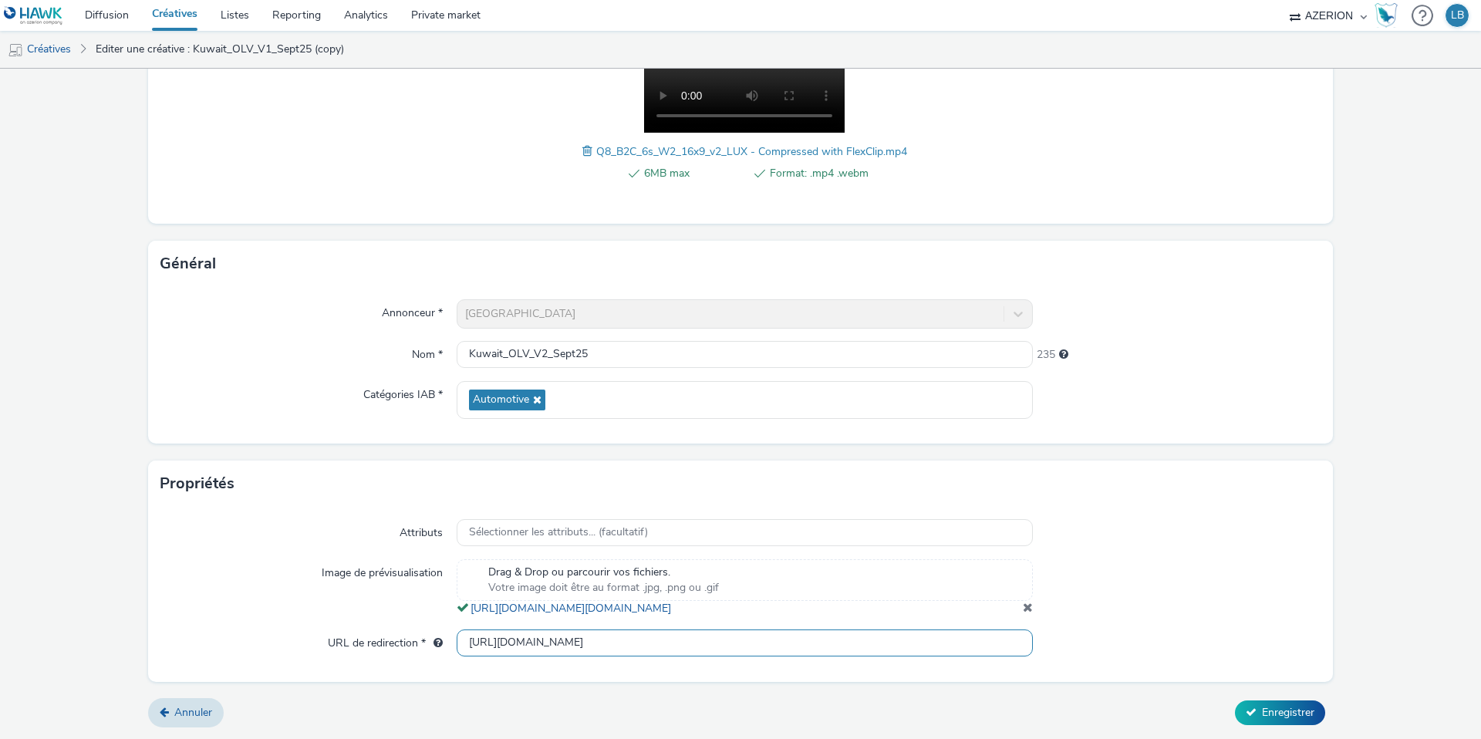
click at [639, 635] on input "[URL][DOMAIN_NAME]" at bounding box center [745, 643] width 576 height 27
paste input "_v2"
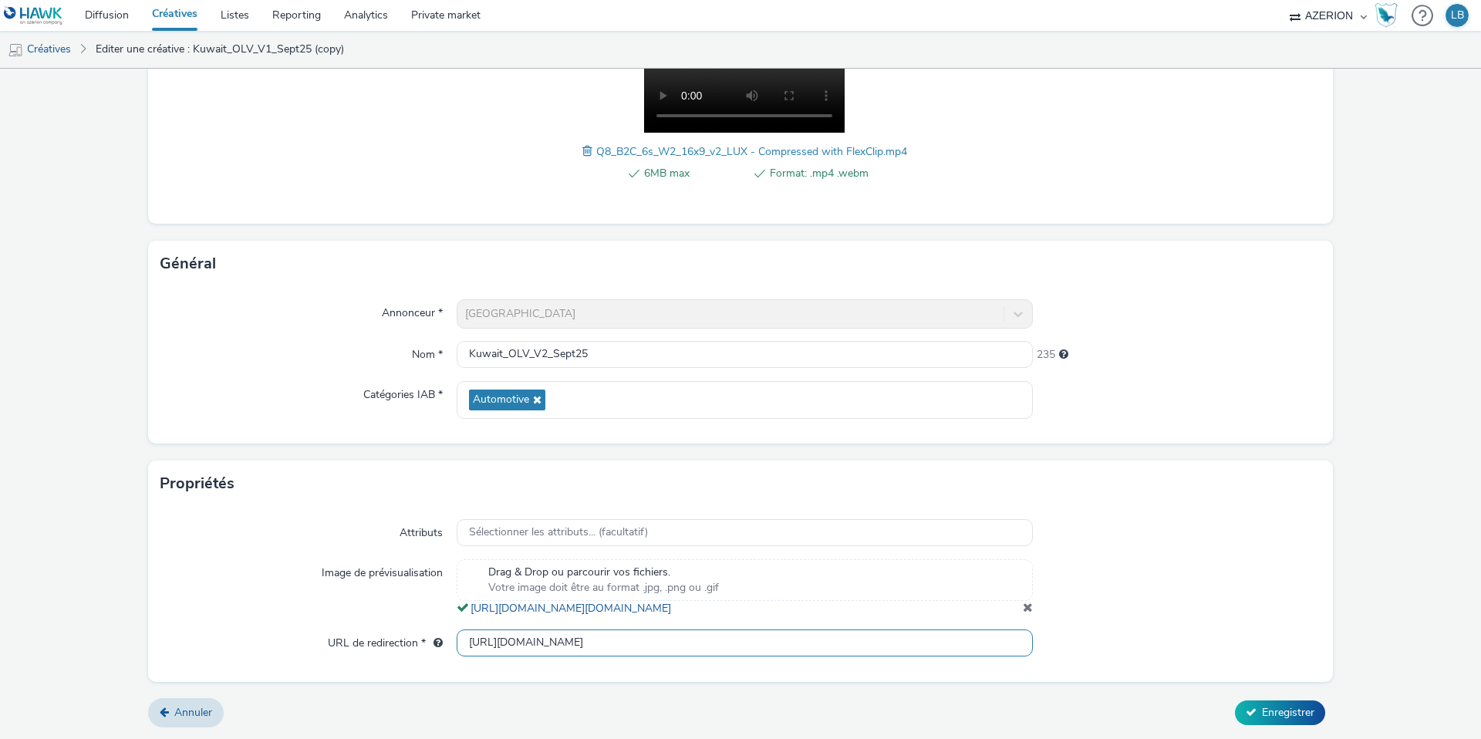
type input "[URL][DOMAIN_NAME]"
click at [1097, 529] on div at bounding box center [1177, 533] width 289 height 28
click at [1288, 721] on button "Enregistrer" at bounding box center [1280, 713] width 90 height 25
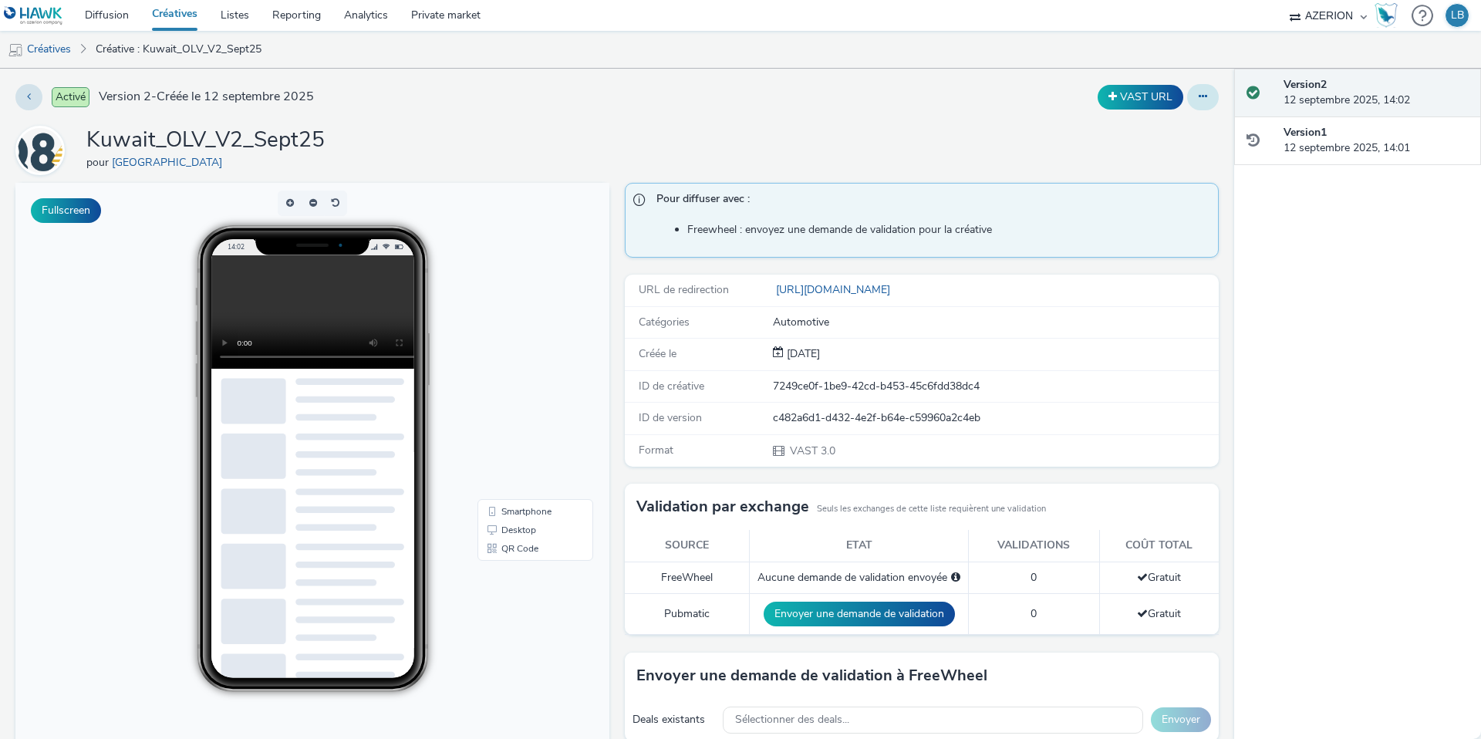
click at [1211, 87] on button at bounding box center [1203, 97] width 32 height 26
click at [1170, 157] on link "Dupliquer" at bounding box center [1161, 159] width 116 height 31
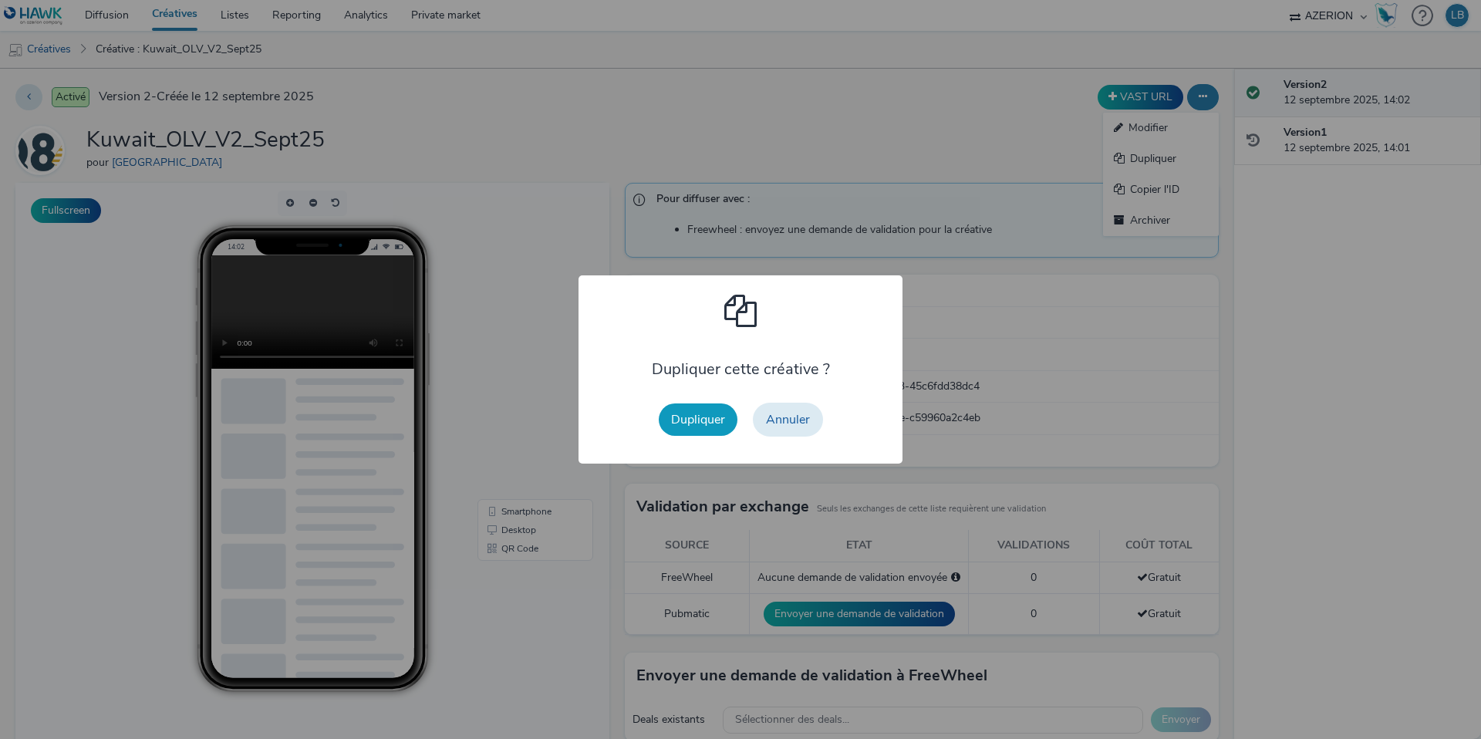
click at [708, 417] on button "Dupliquer" at bounding box center [698, 420] width 79 height 32
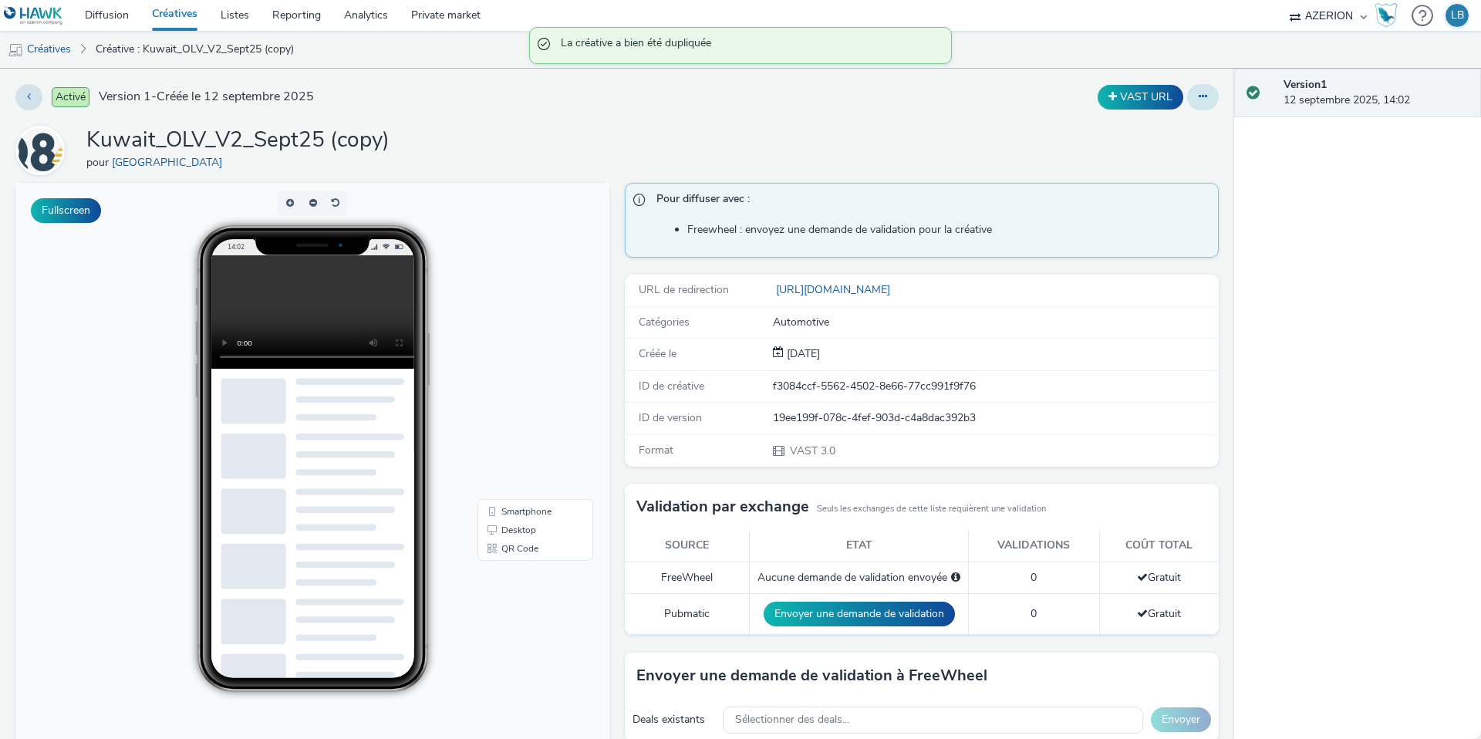
click at [1203, 96] on icon at bounding box center [1203, 96] width 8 height 11
click at [1174, 127] on link "Modifier" at bounding box center [1161, 128] width 116 height 31
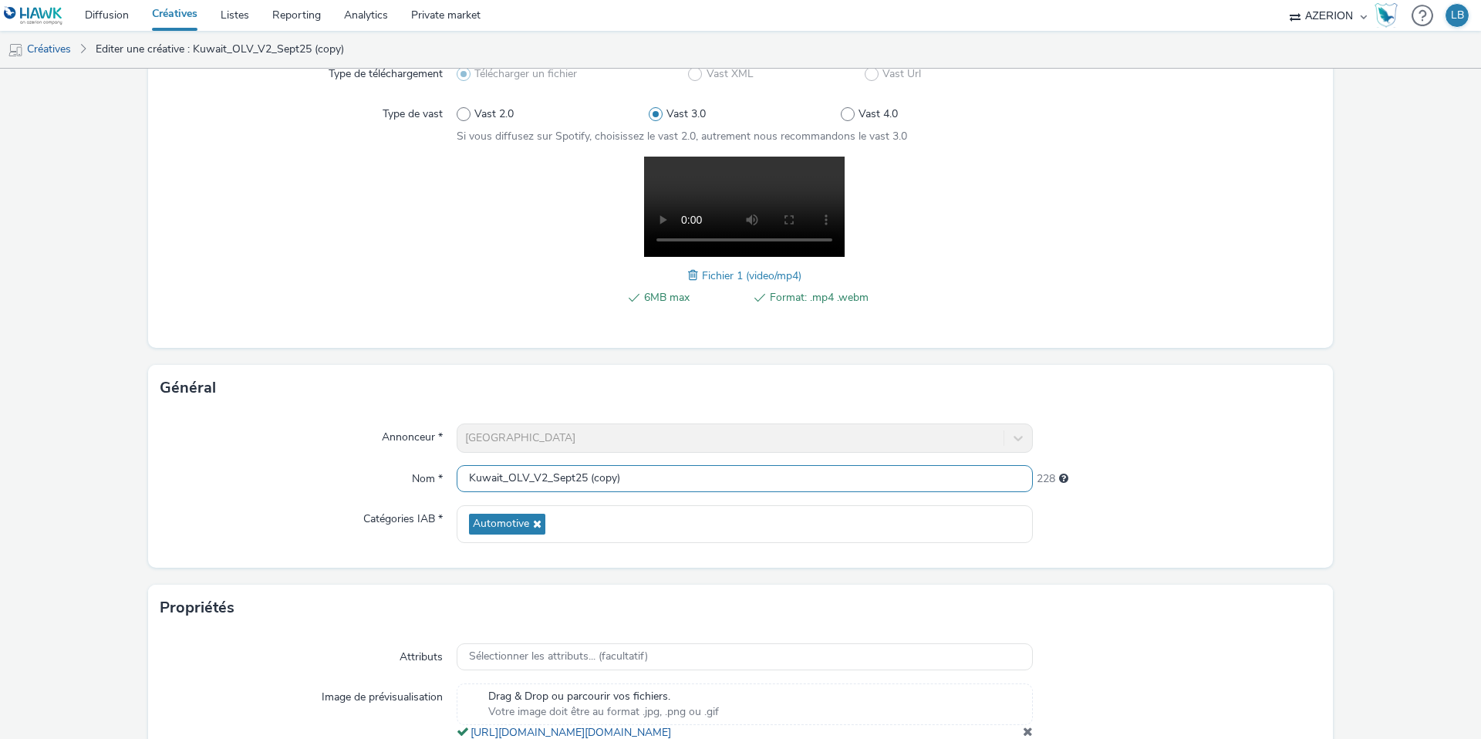
drag, startPoint x: 545, startPoint y: 479, endPoint x: 531, endPoint y: 479, distance: 14.7
click at [531, 479] on input "Kuwait_OLV_V2_Sept25 (copy)" at bounding box center [745, 478] width 576 height 27
drag, startPoint x: 598, startPoint y: 474, endPoint x: 684, endPoint y: 474, distance: 85.6
click at [684, 474] on input "Kuwait_OLV_Subs_Sept25 (copy)" at bounding box center [745, 478] width 576 height 27
type input "Kuwait_OLV_Subs_Sept25"
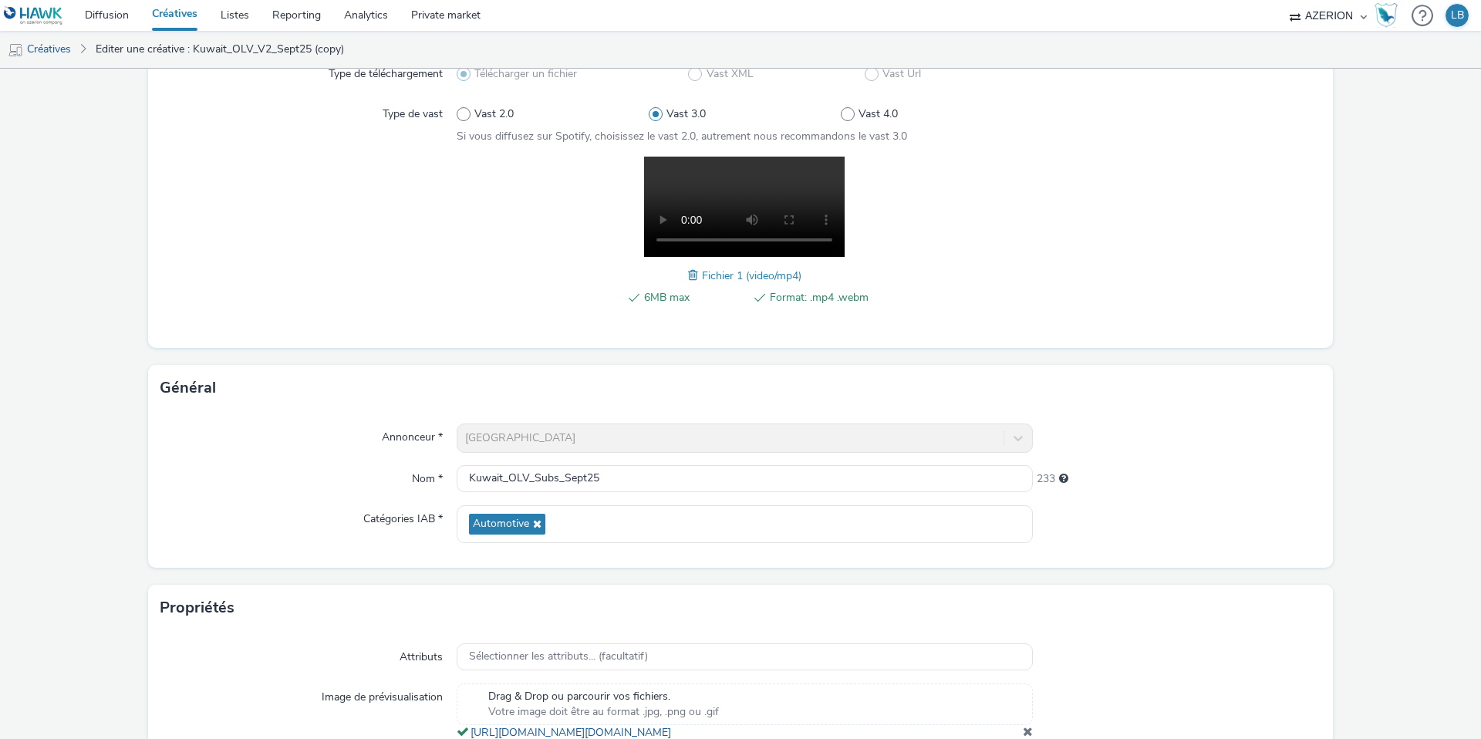
click at [356, 476] on div "Nom *" at bounding box center [308, 479] width 296 height 28
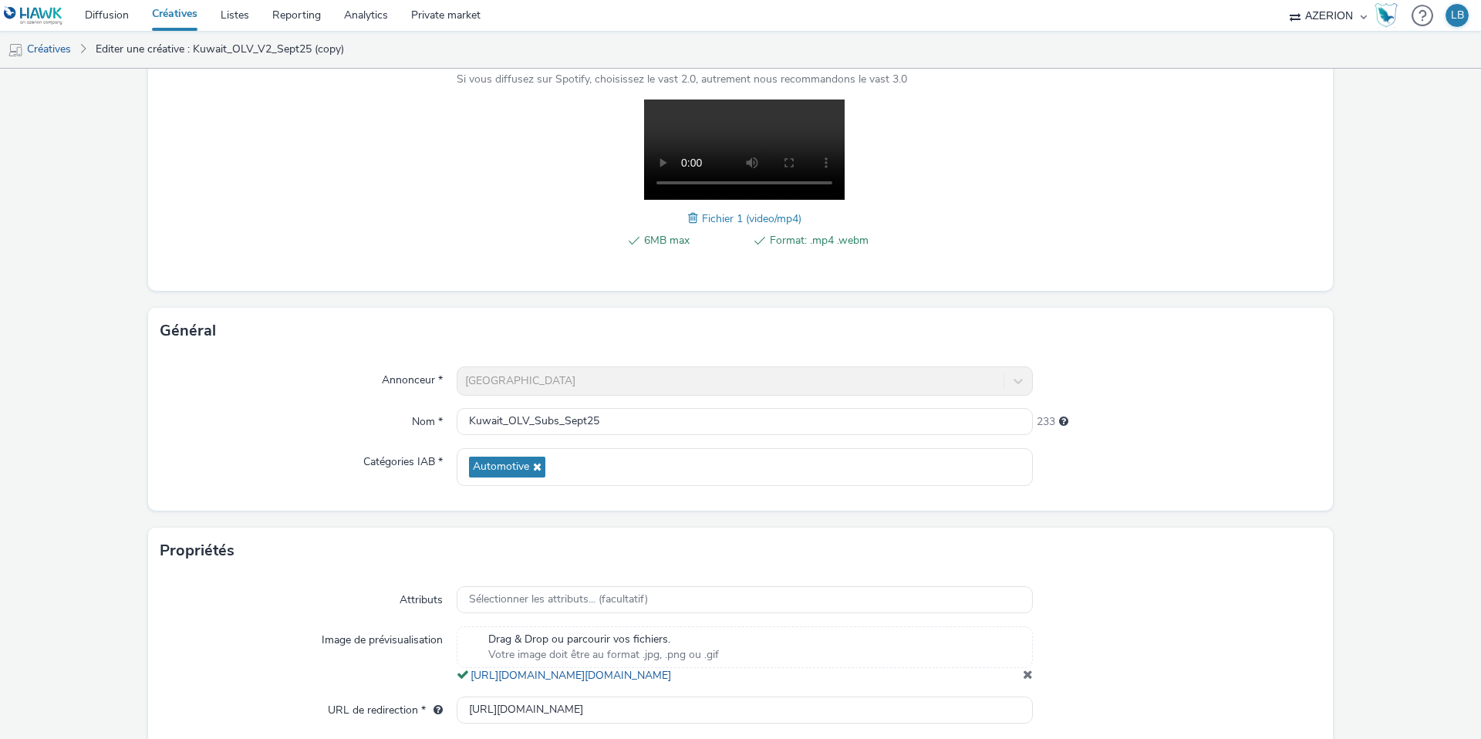
scroll to position [230, 0]
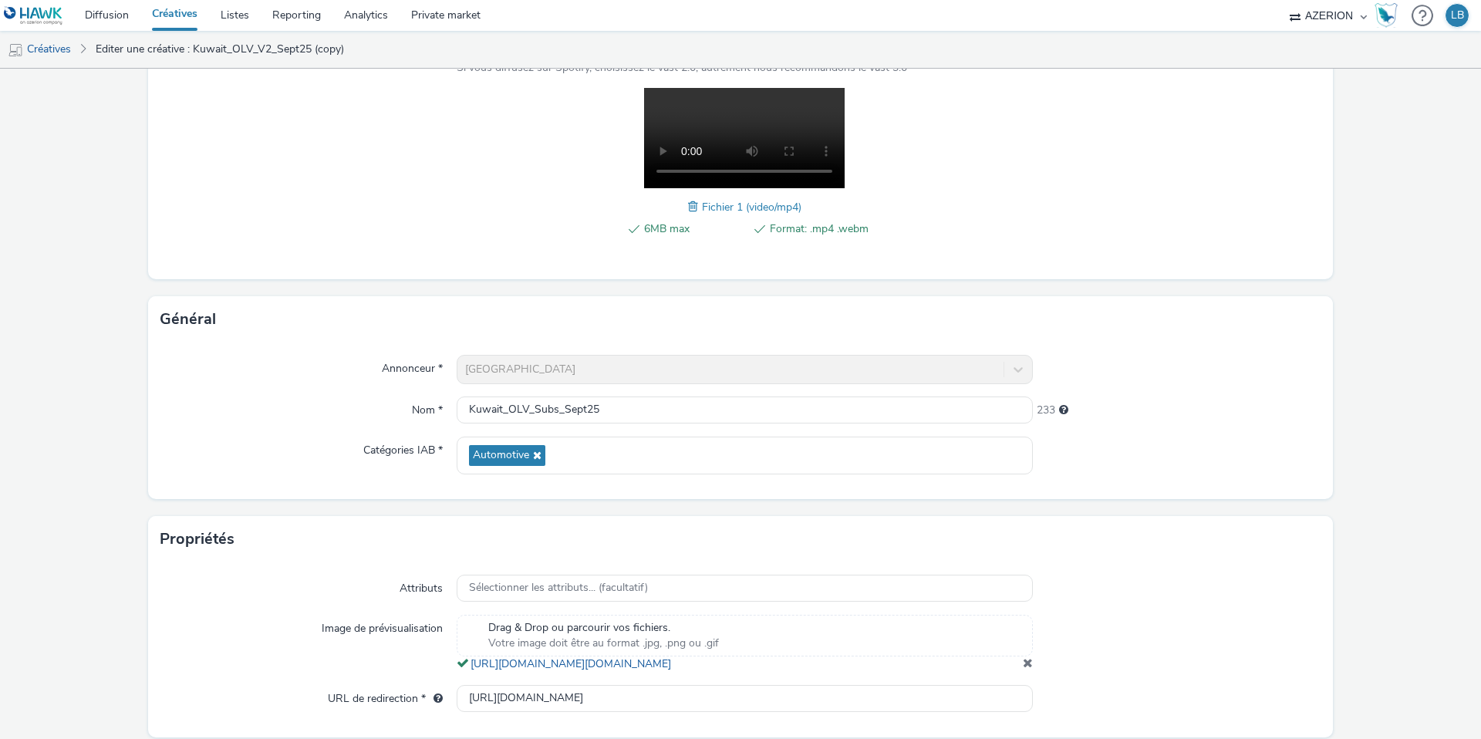
click at [691, 203] on span at bounding box center [695, 206] width 14 height 17
click at [646, 203] on span at bounding box center [647, 206] width 14 height 17
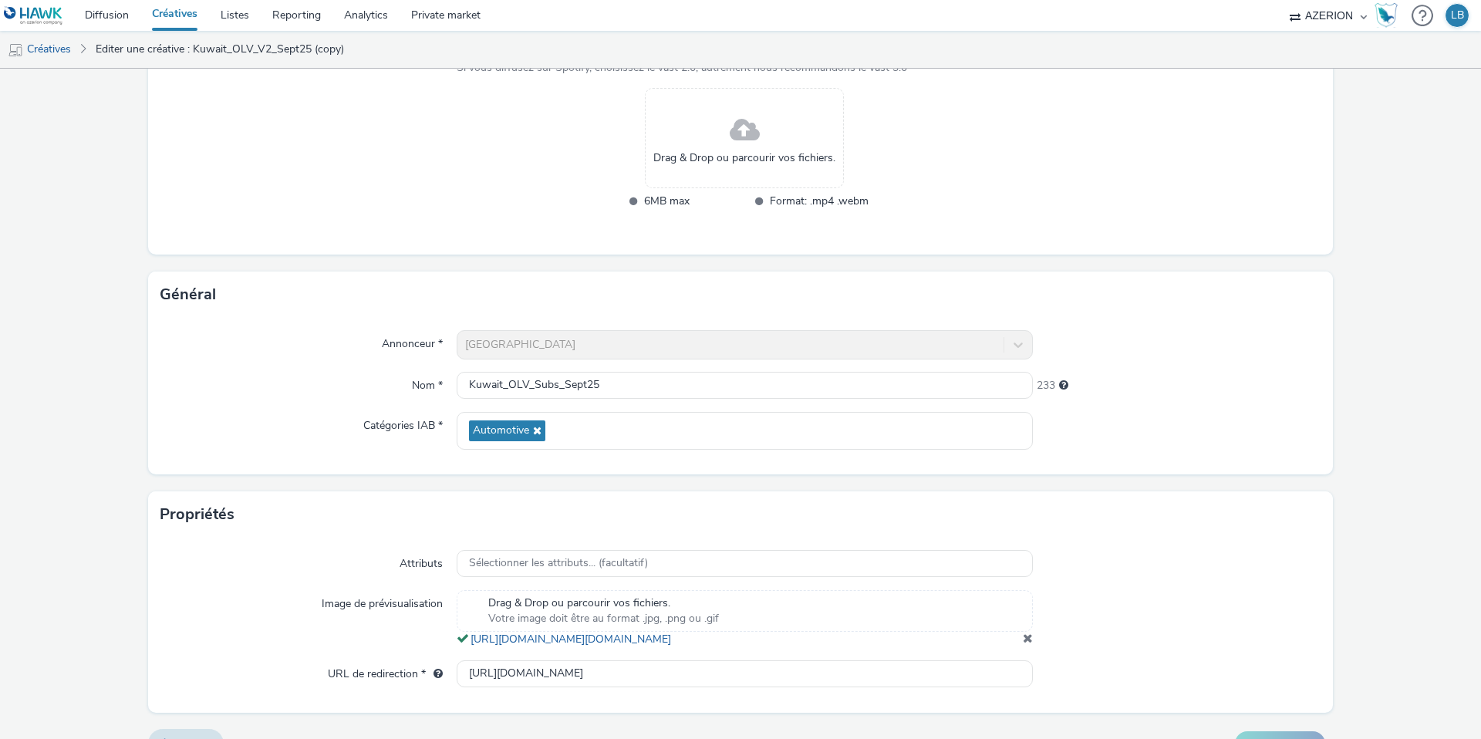
click at [1028, 644] on span at bounding box center [1028, 638] width 10 height 12
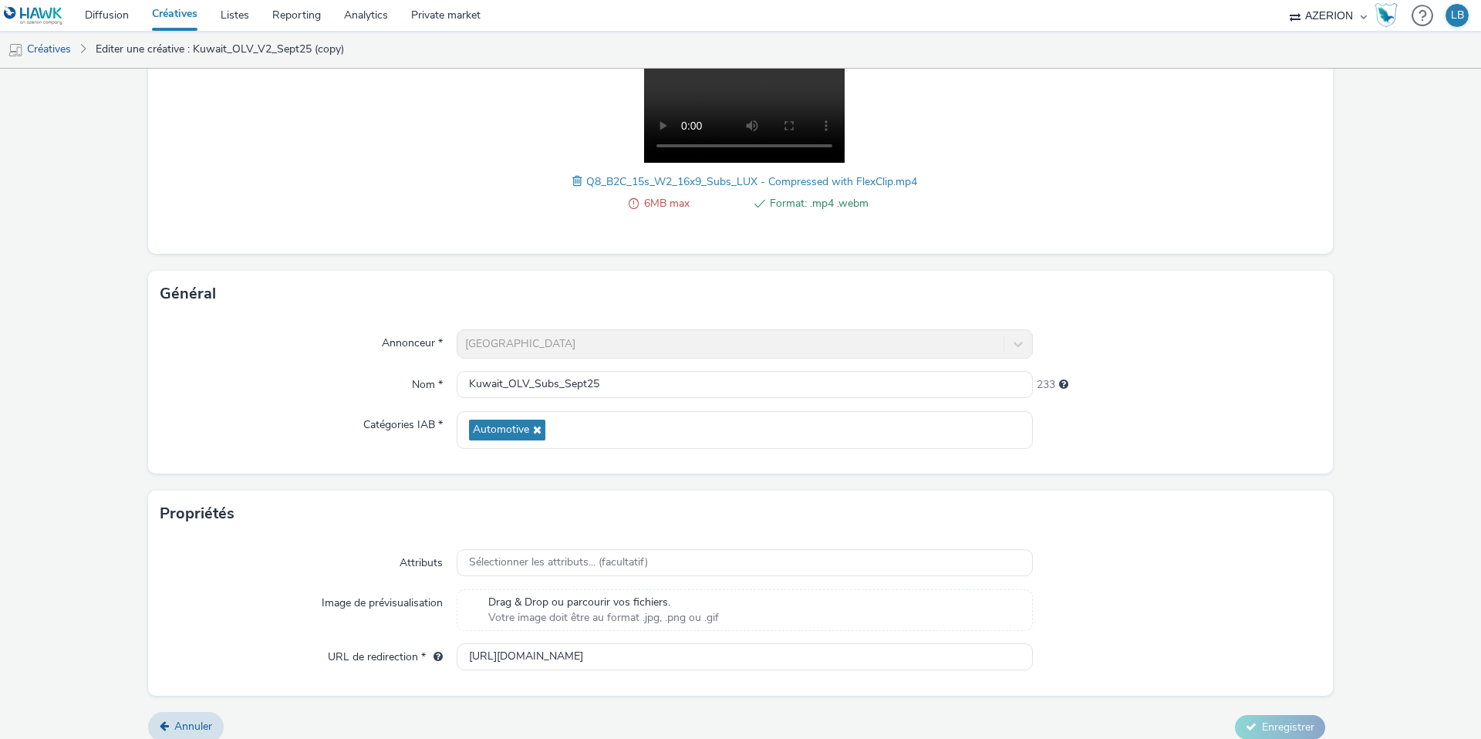
scroll to position [246, 0]
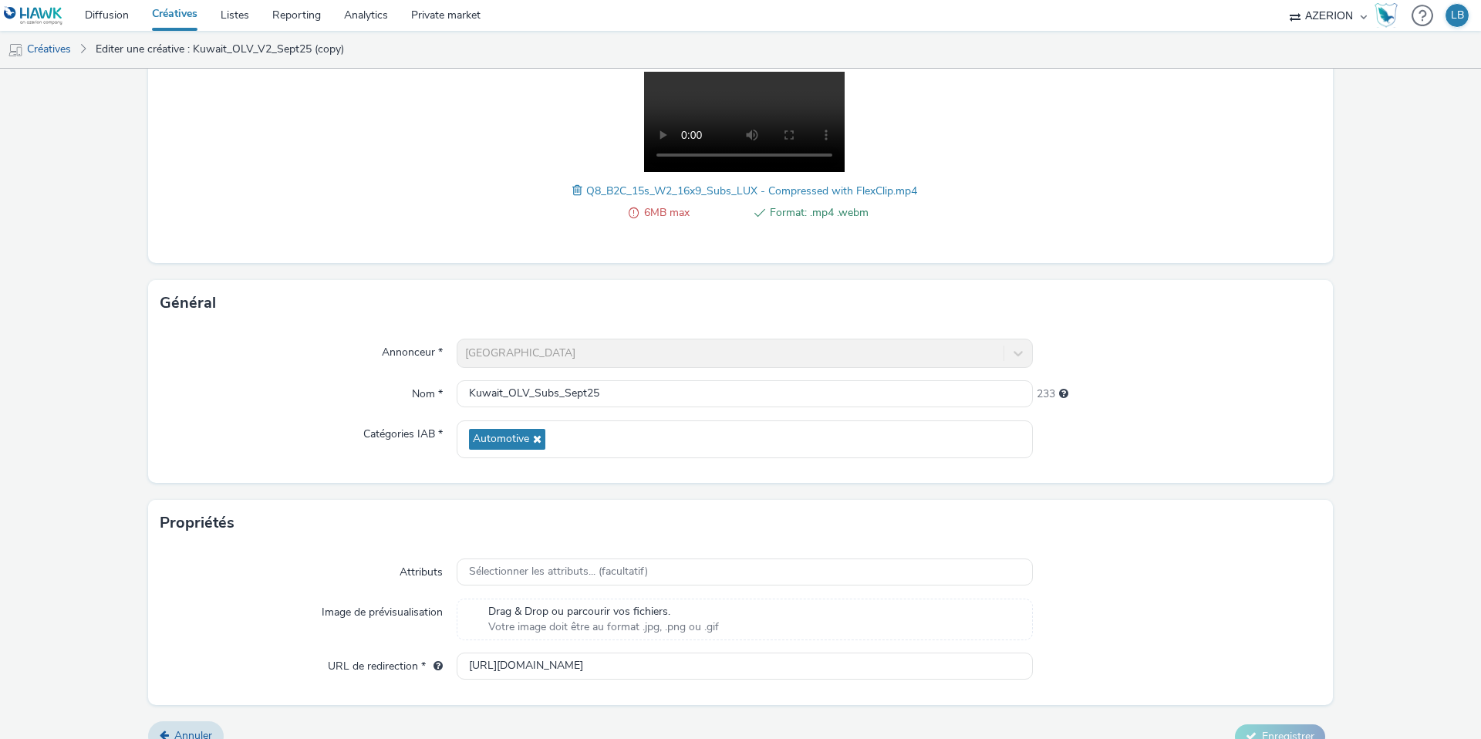
click at [573, 184] on span at bounding box center [579, 190] width 14 height 17
click at [573, 190] on span at bounding box center [579, 190] width 14 height 17
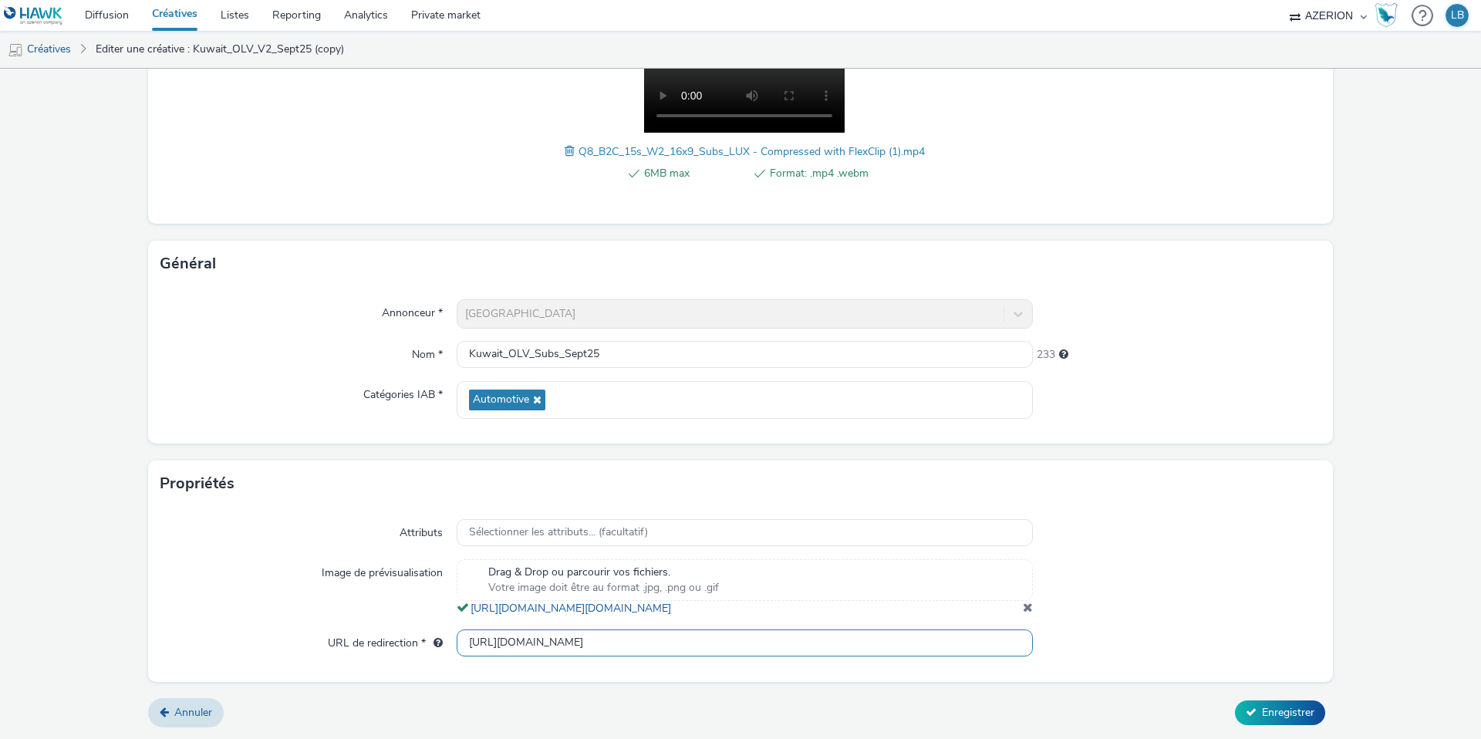
scroll to position [300, 0]
click at [566, 641] on input "[URL][DOMAIN_NAME]" at bounding box center [745, 643] width 576 height 27
paste input "15sec"
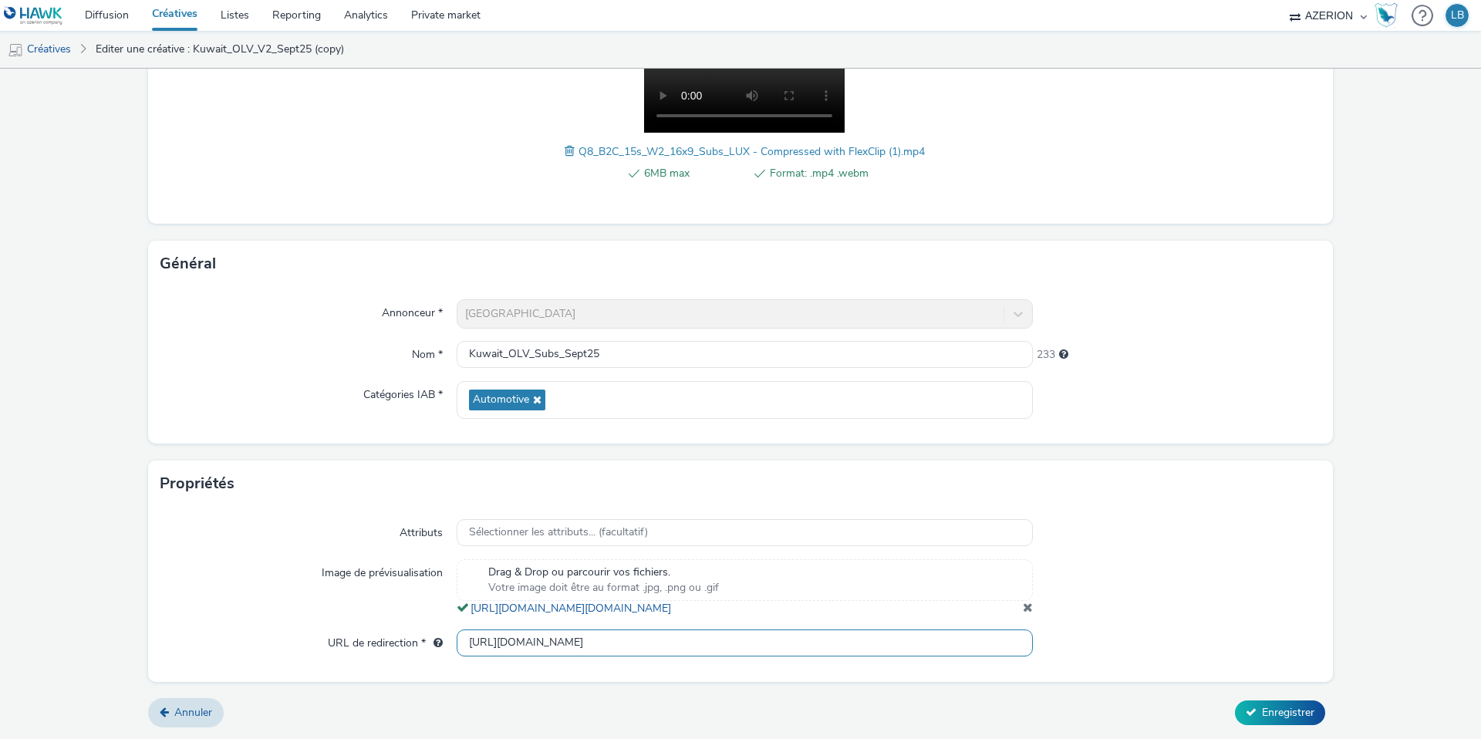
scroll to position [0, 160]
type input "[URL][DOMAIN_NAME]"
click at [1156, 523] on div at bounding box center [1177, 533] width 289 height 28
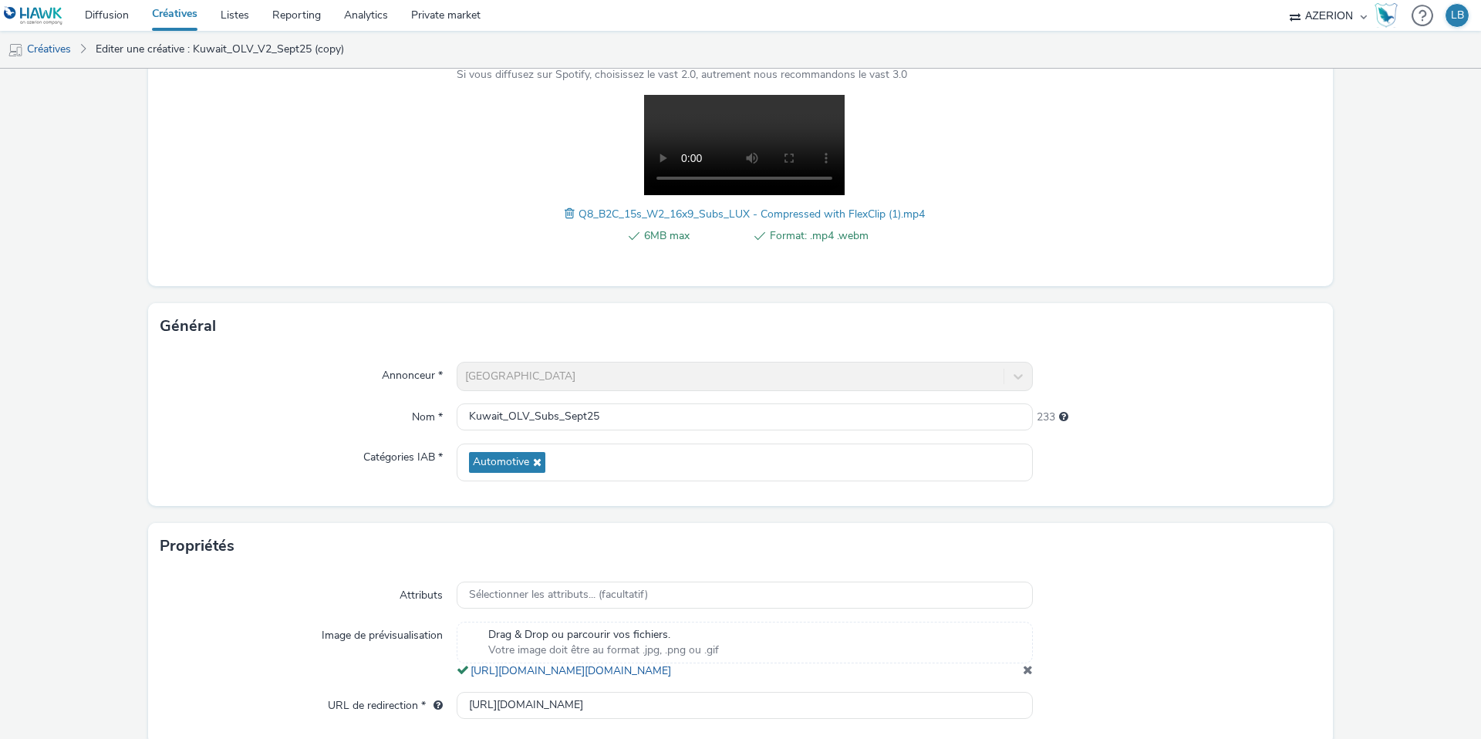
scroll to position [300, 0]
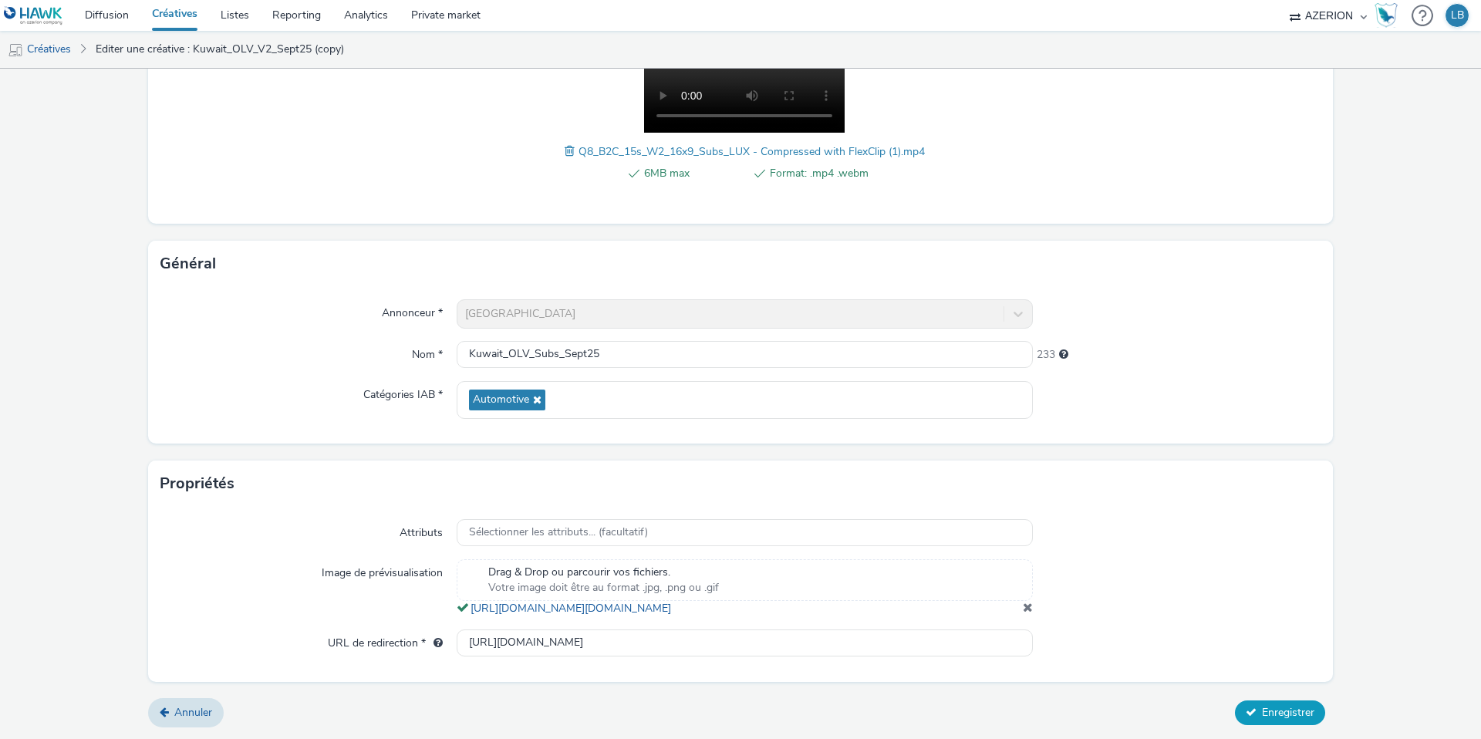
click at [1261, 701] on button "Enregistrer" at bounding box center [1280, 713] width 90 height 25
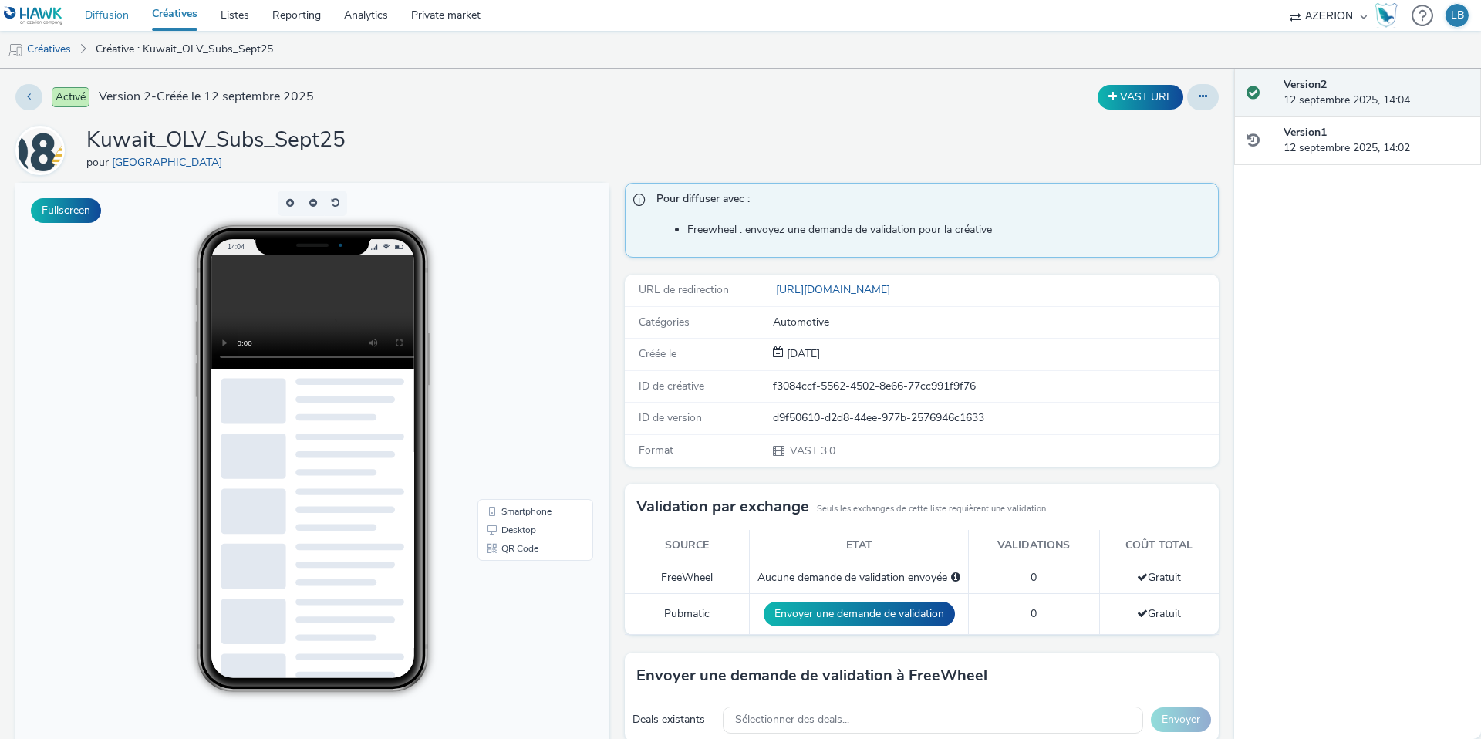
click at [105, 16] on link "Diffusion" at bounding box center [106, 15] width 67 height 31
